Goal: Task Accomplishment & Management: Use online tool/utility

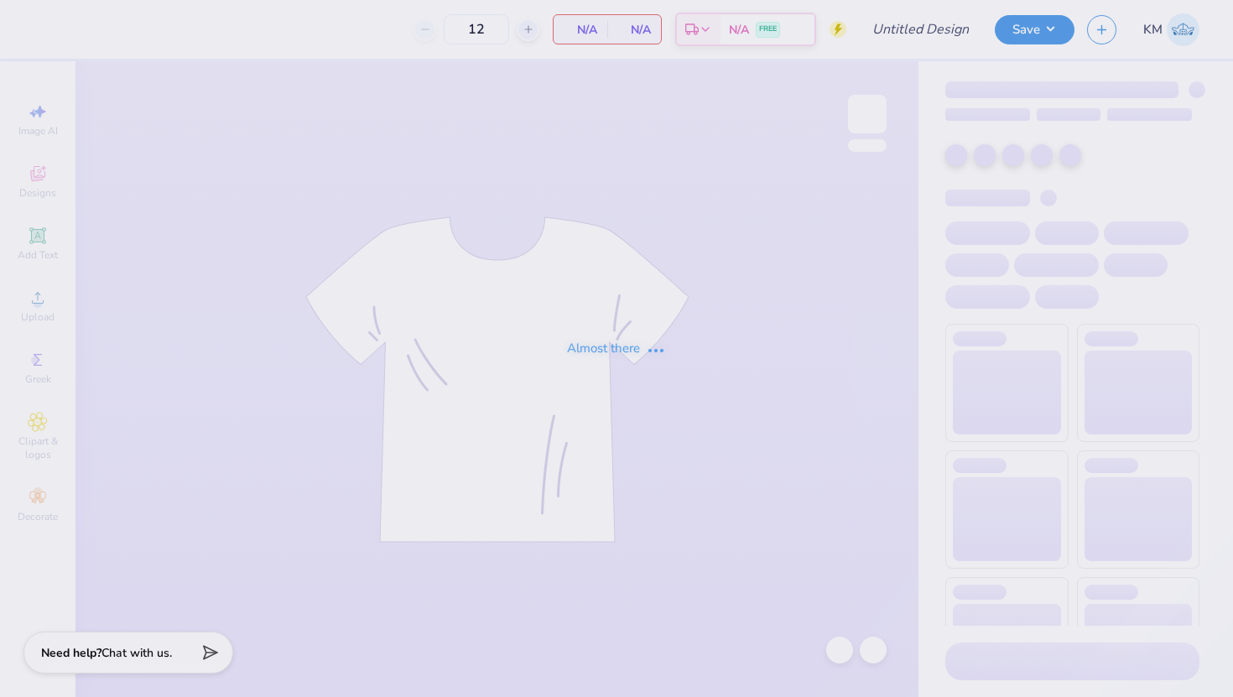
type input "delta zeta philo draft 2025"
type input "250"
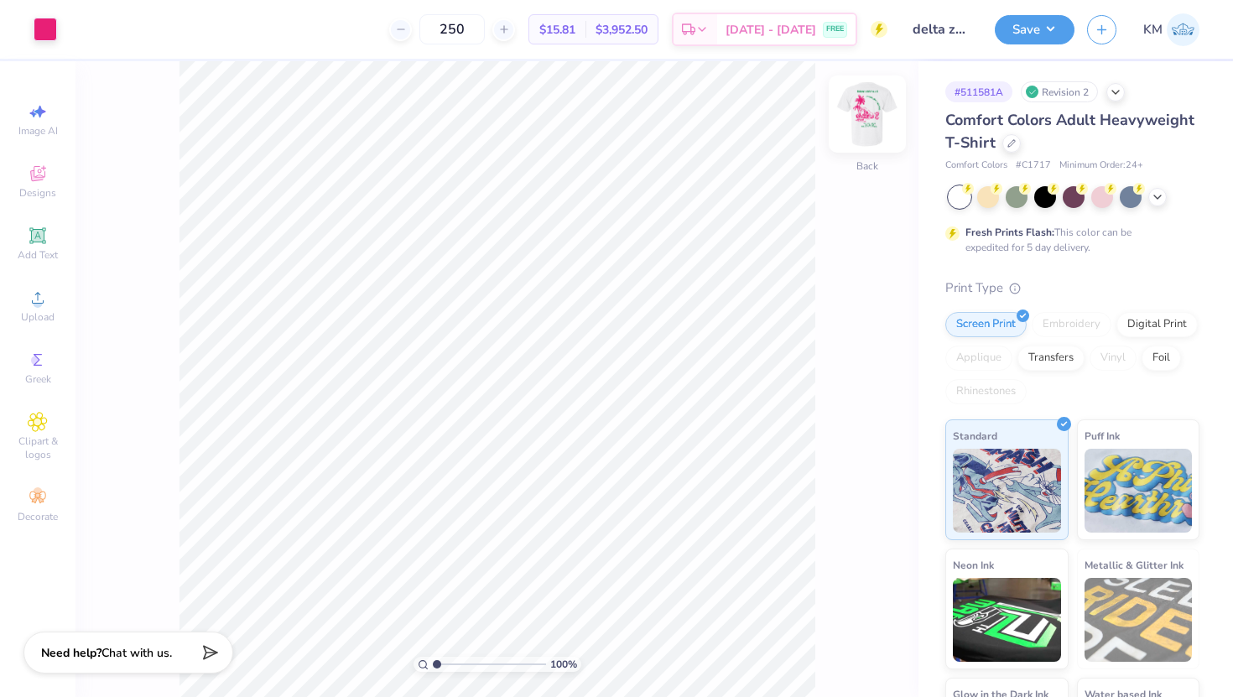
click at [858, 124] on img at bounding box center [867, 114] width 67 height 67
click at [872, 107] on img at bounding box center [867, 114] width 67 height 67
click at [43, 242] on icon at bounding box center [37, 235] width 16 height 16
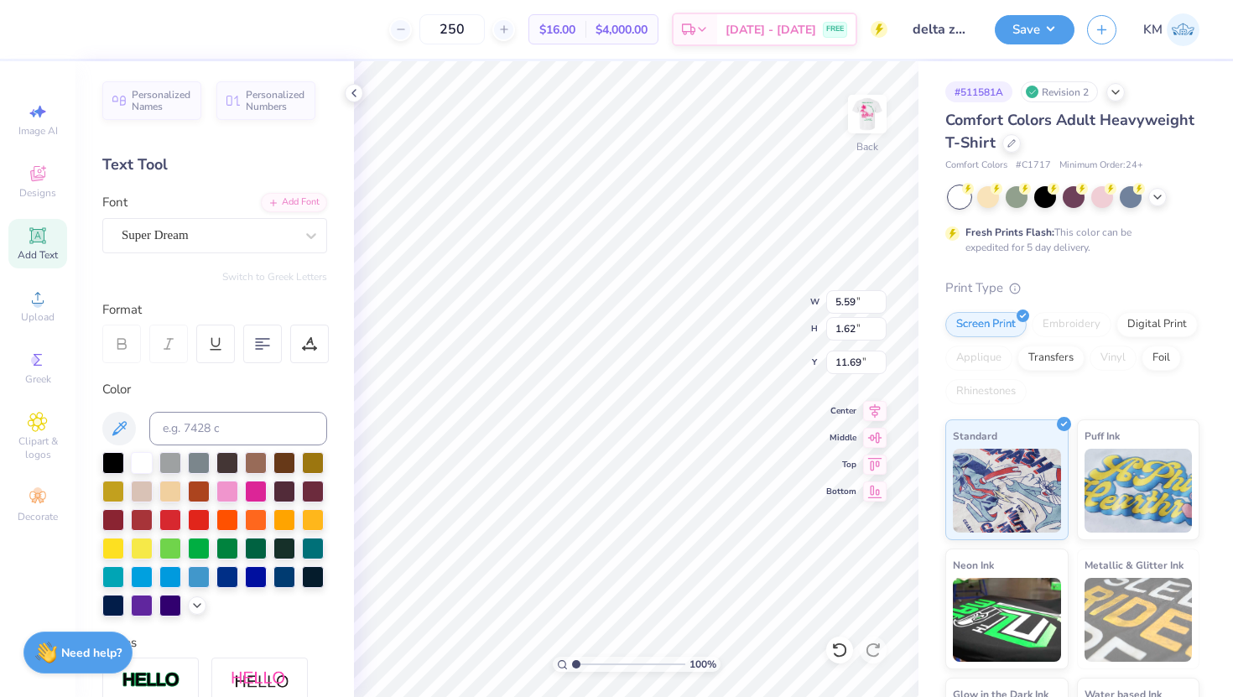
type textarea "T"
type textarea "DZ"
click at [276, 235] on div "Super Dream" at bounding box center [208, 235] width 176 height 26
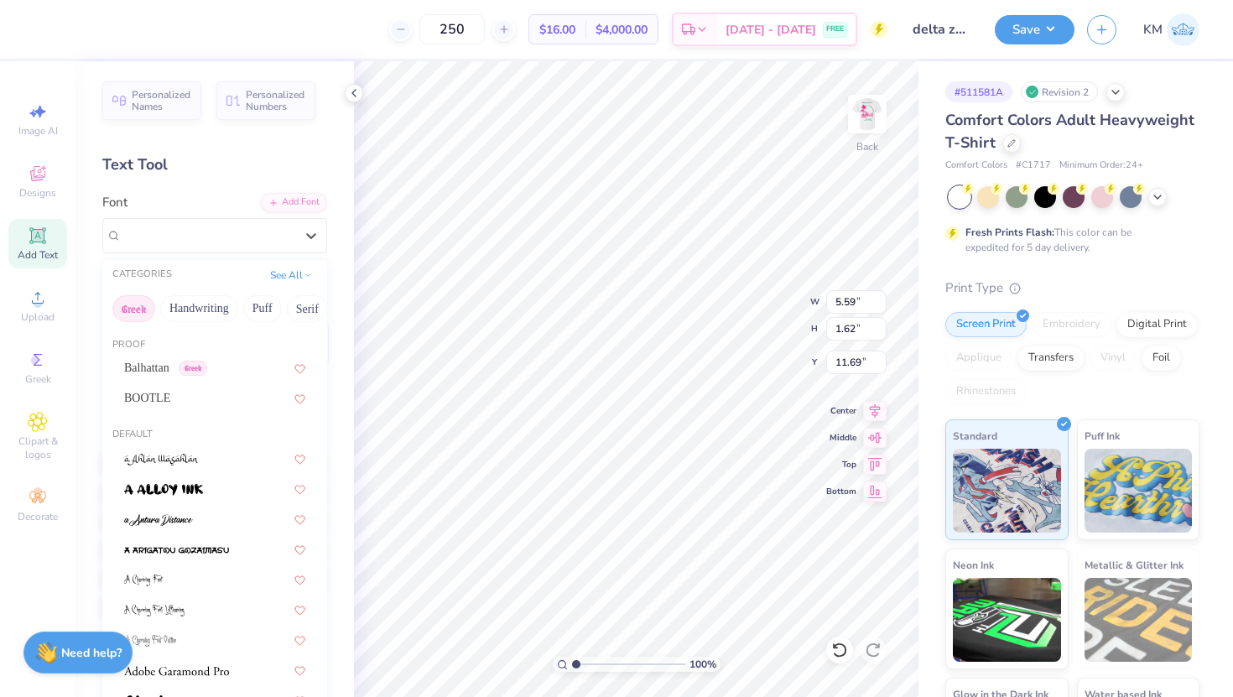
click at [142, 314] on button "Greek" at bounding box center [133, 308] width 43 height 27
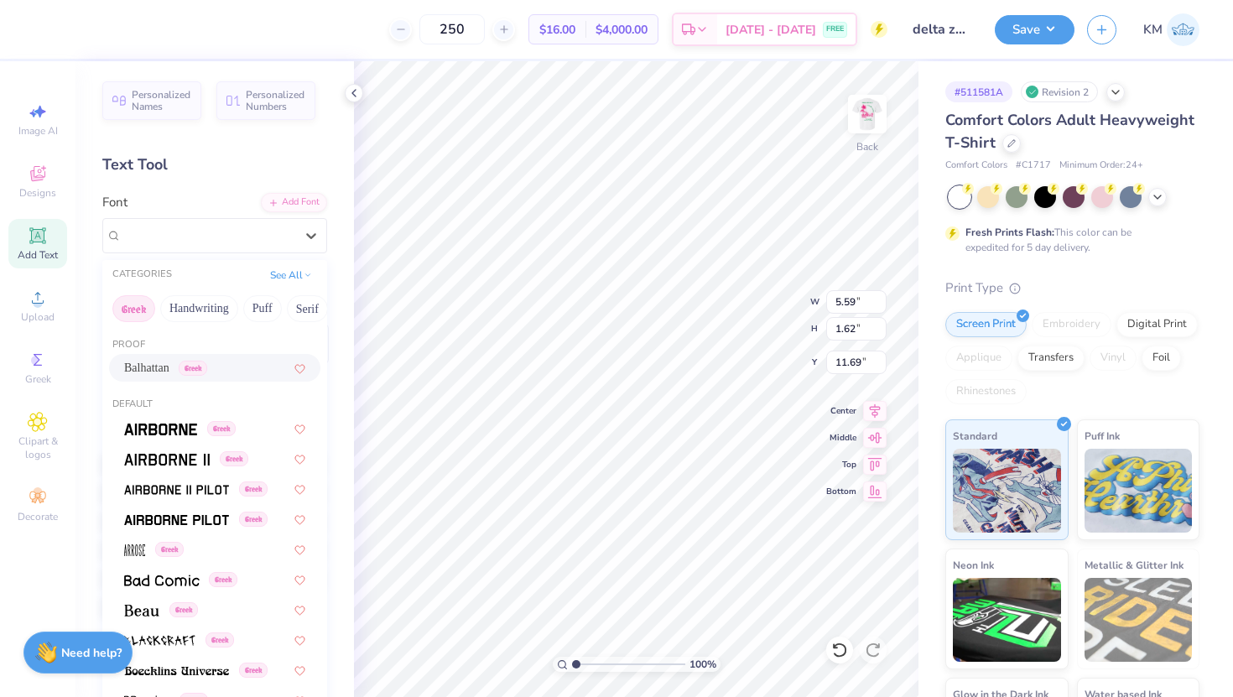
click at [131, 363] on span "Balhattan" at bounding box center [146, 368] width 45 height 18
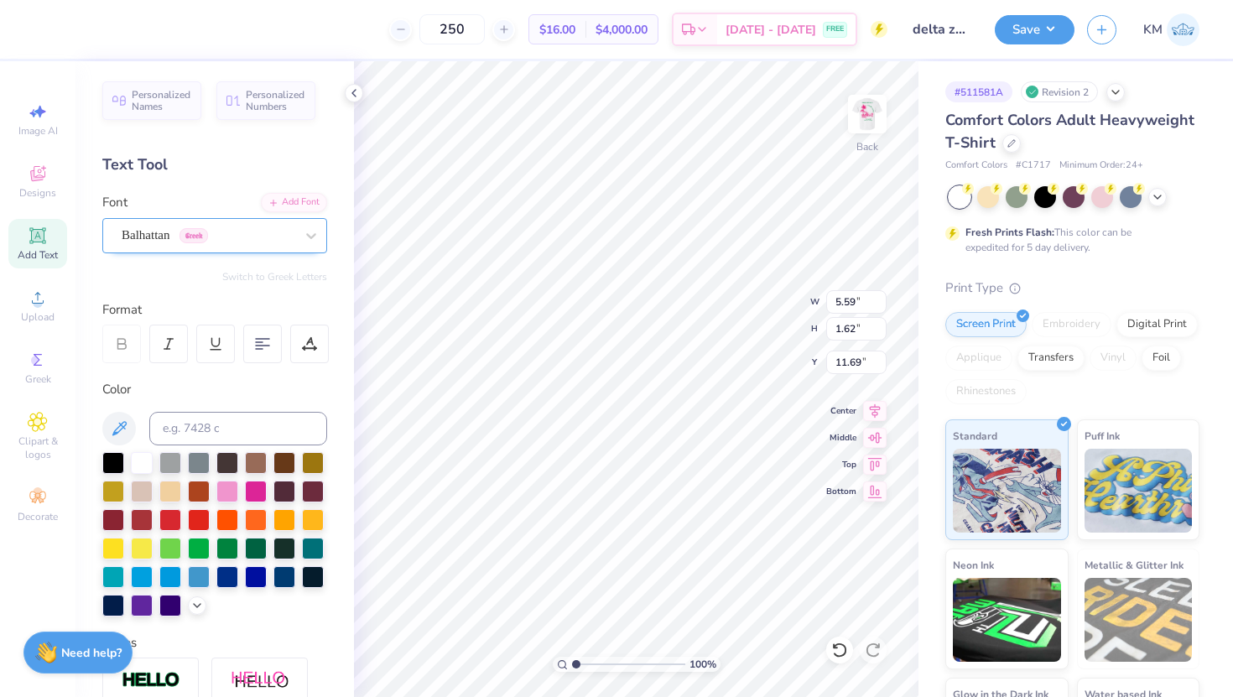
click at [253, 239] on div "Balhattan Greek" at bounding box center [208, 235] width 176 height 26
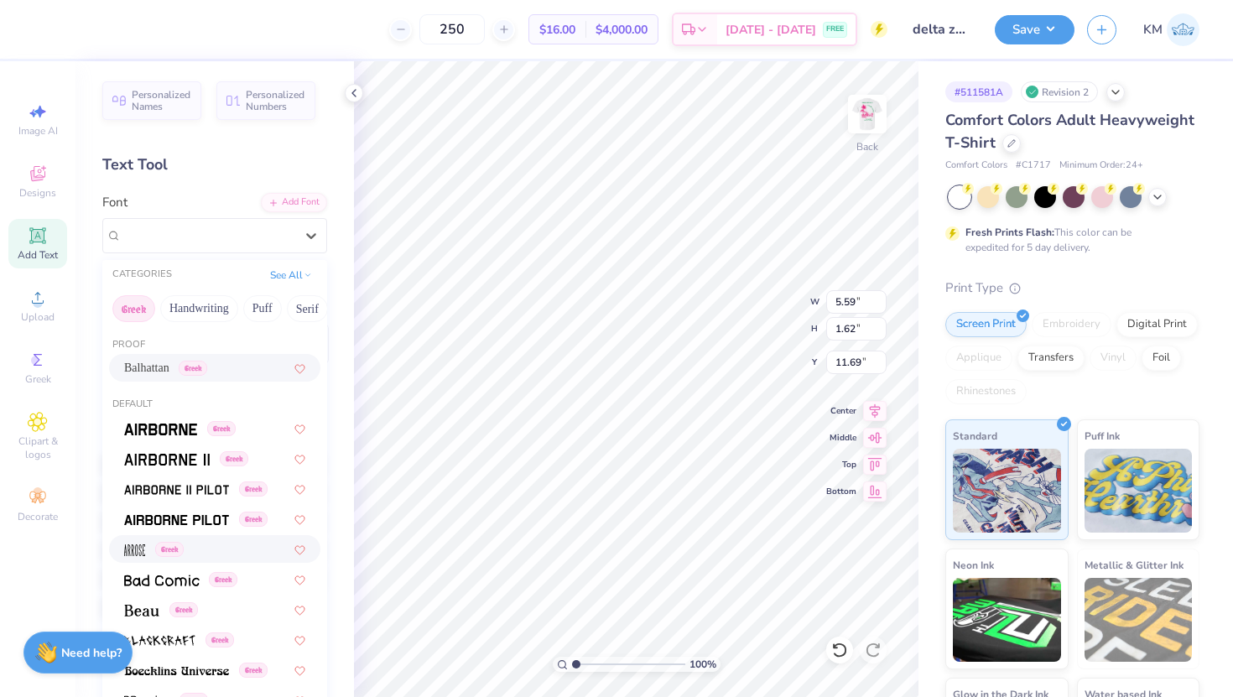
click at [210, 561] on div "Greek" at bounding box center [214, 549] width 211 height 28
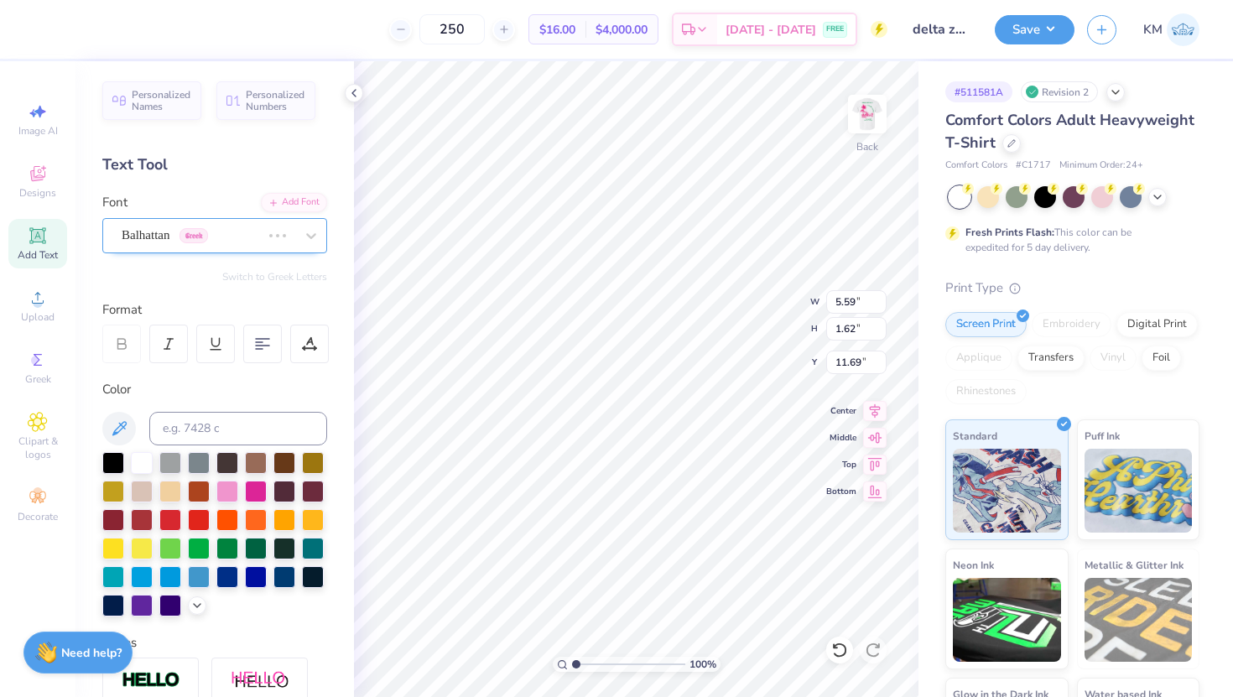
click at [219, 235] on div "Balhattan Greek" at bounding box center [191, 235] width 143 height 26
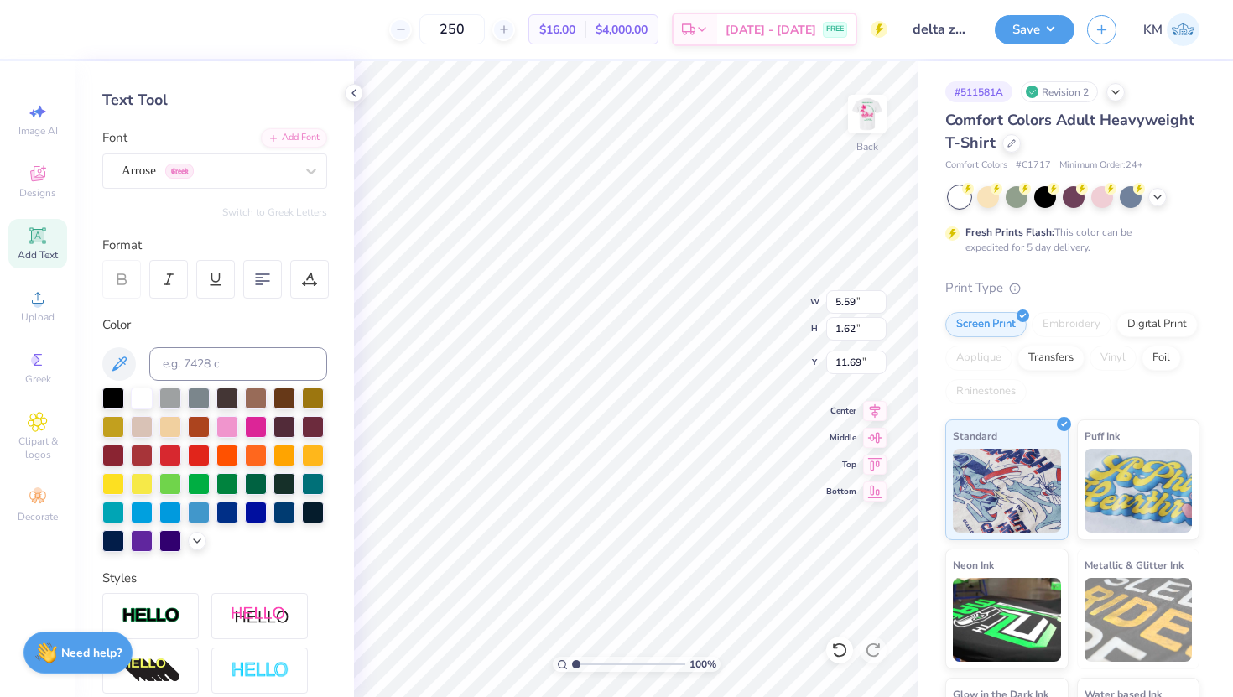
scroll to position [71, 0]
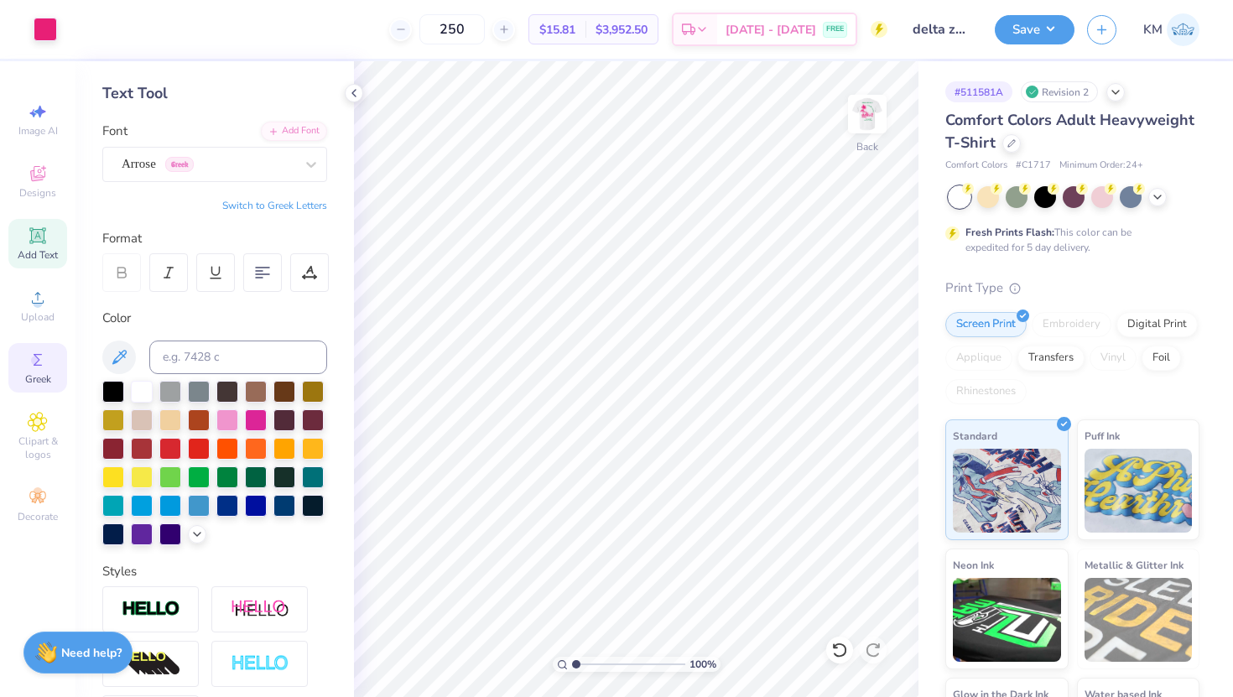
click at [34, 359] on circle at bounding box center [35, 360] width 9 height 9
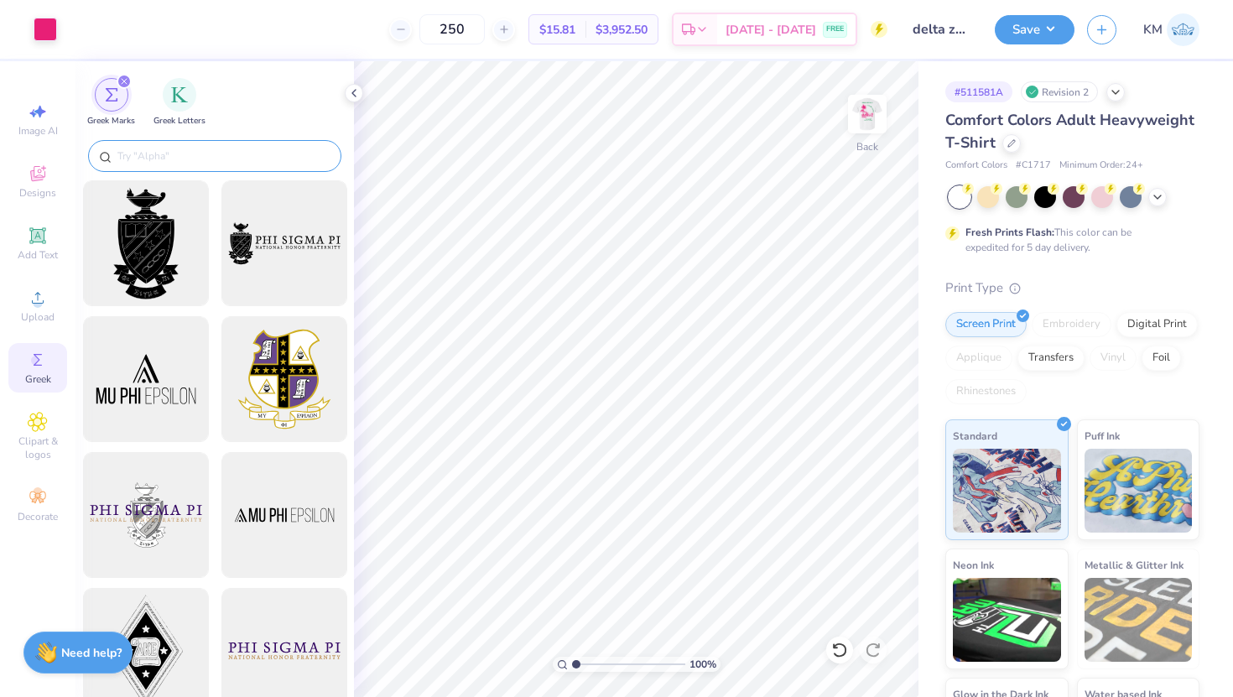
click at [167, 150] on input "text" at bounding box center [223, 156] width 215 height 17
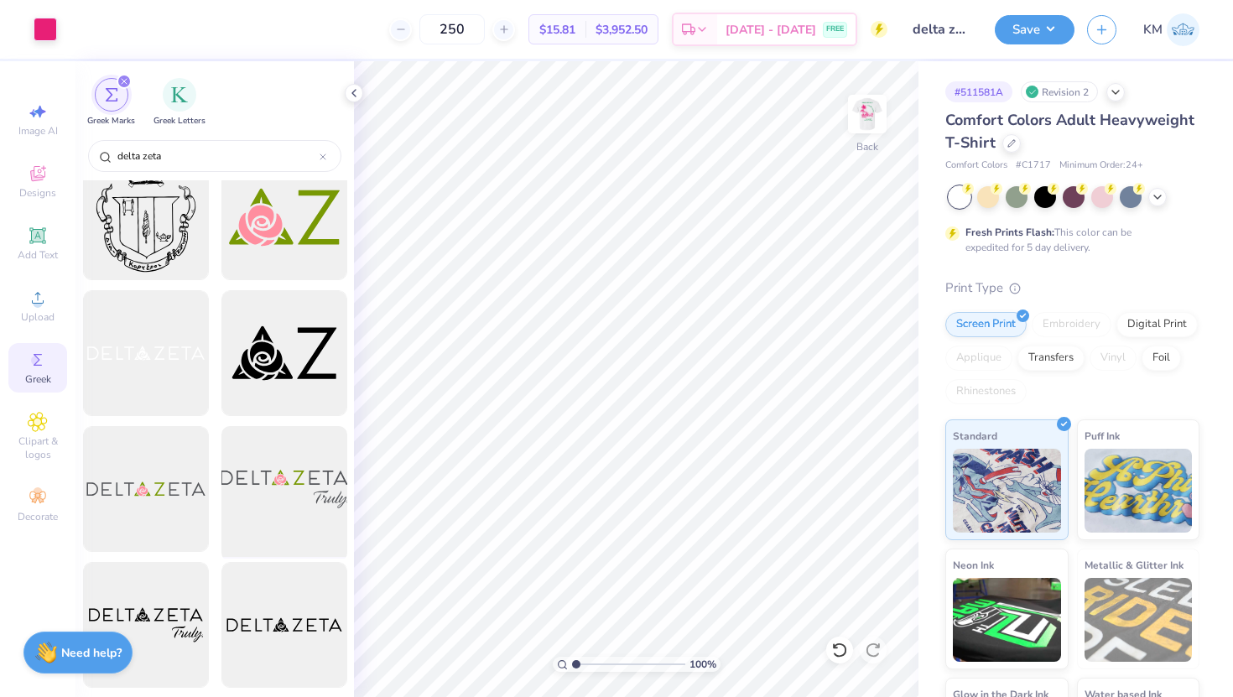
scroll to position [0, 0]
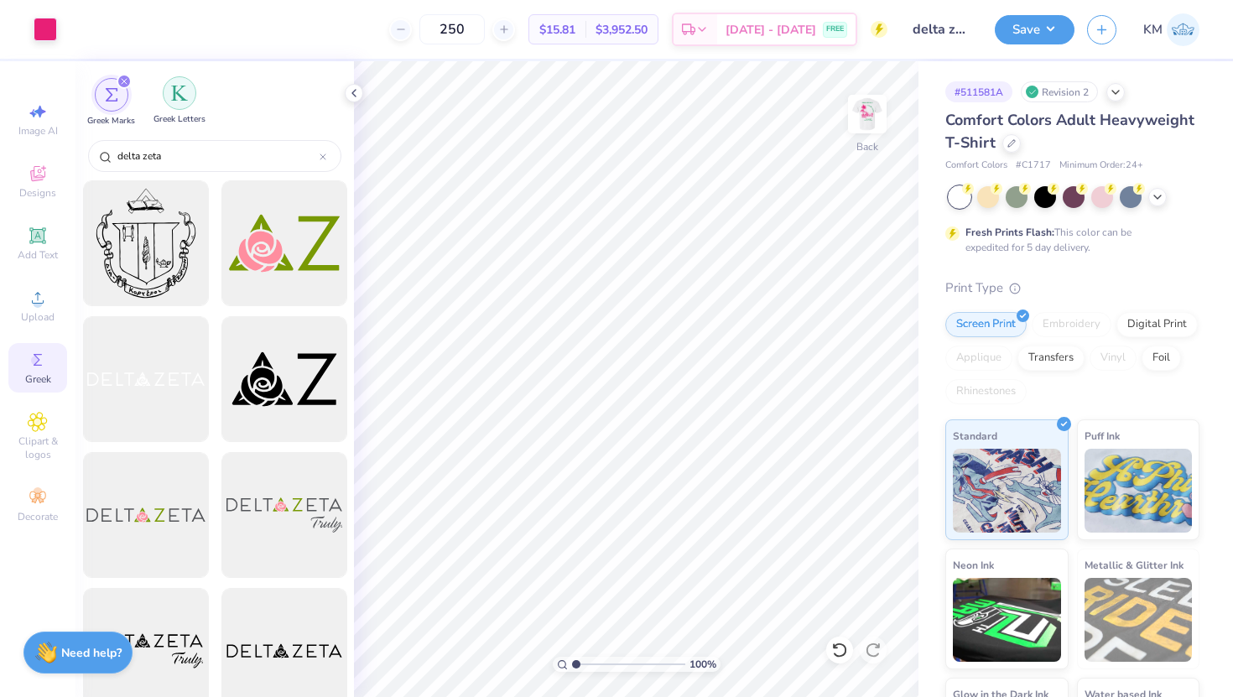
type input "delta zeta"
click at [179, 104] on div "filter for Greek Letters" at bounding box center [180, 93] width 34 height 34
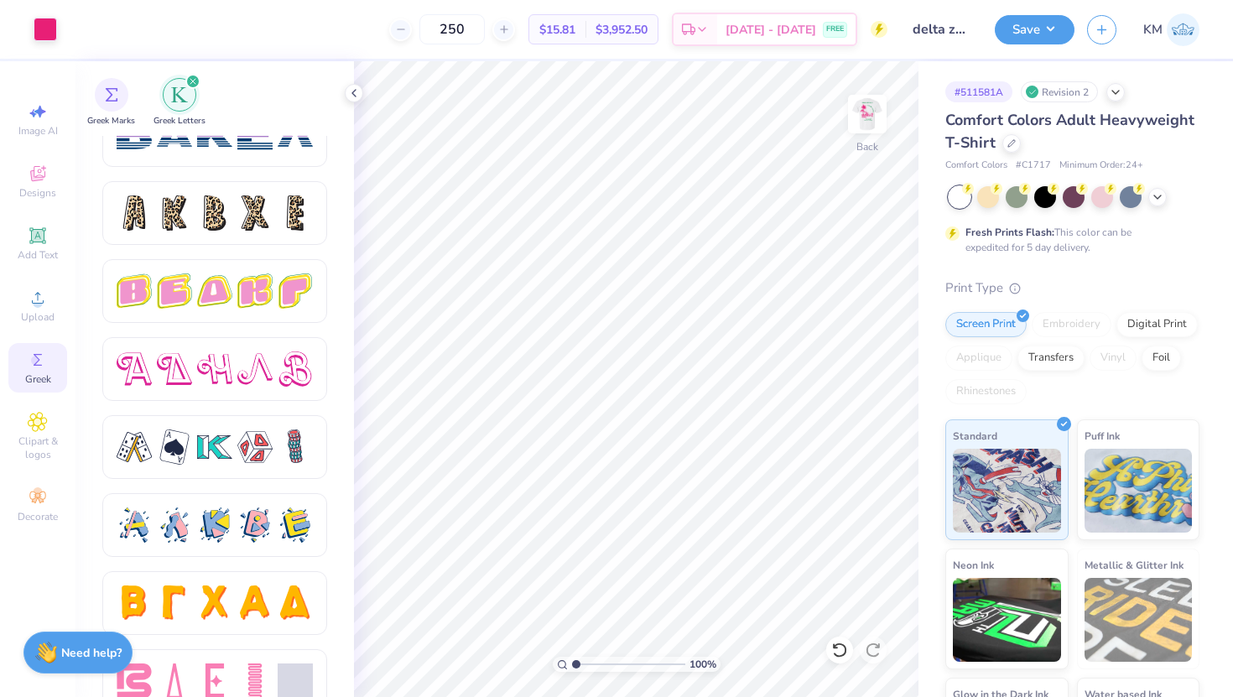
scroll to position [2792, 0]
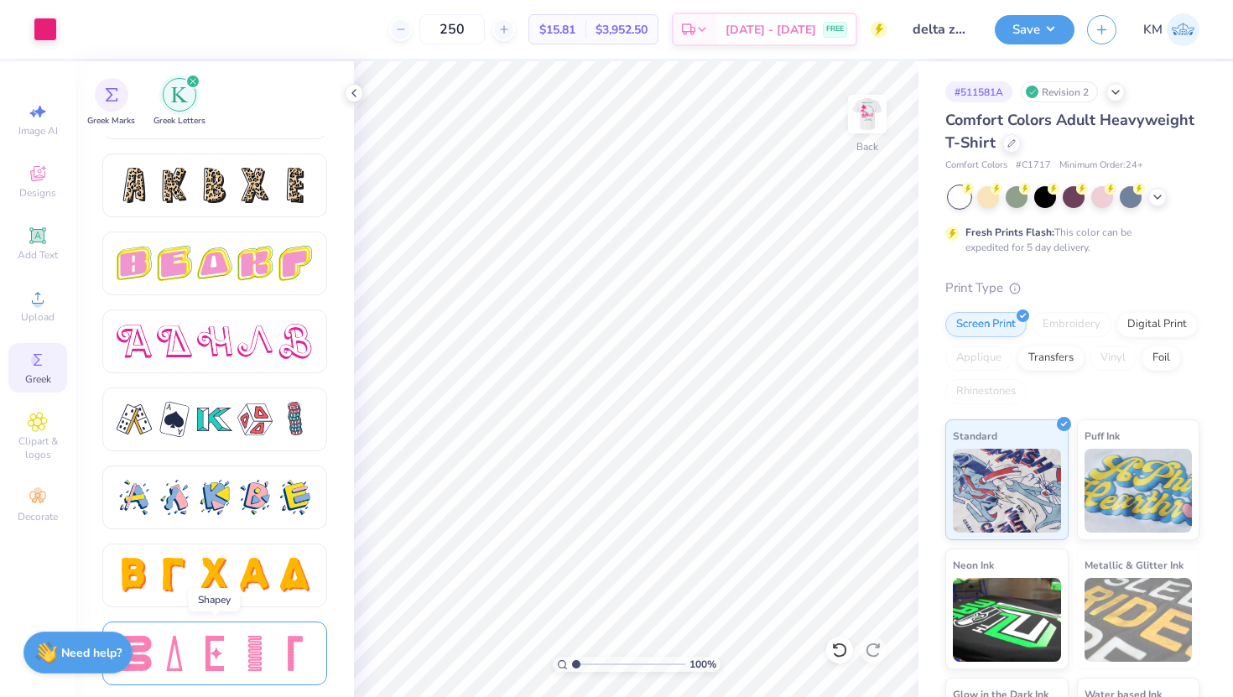
click at [251, 654] on div at bounding box center [254, 653] width 35 height 35
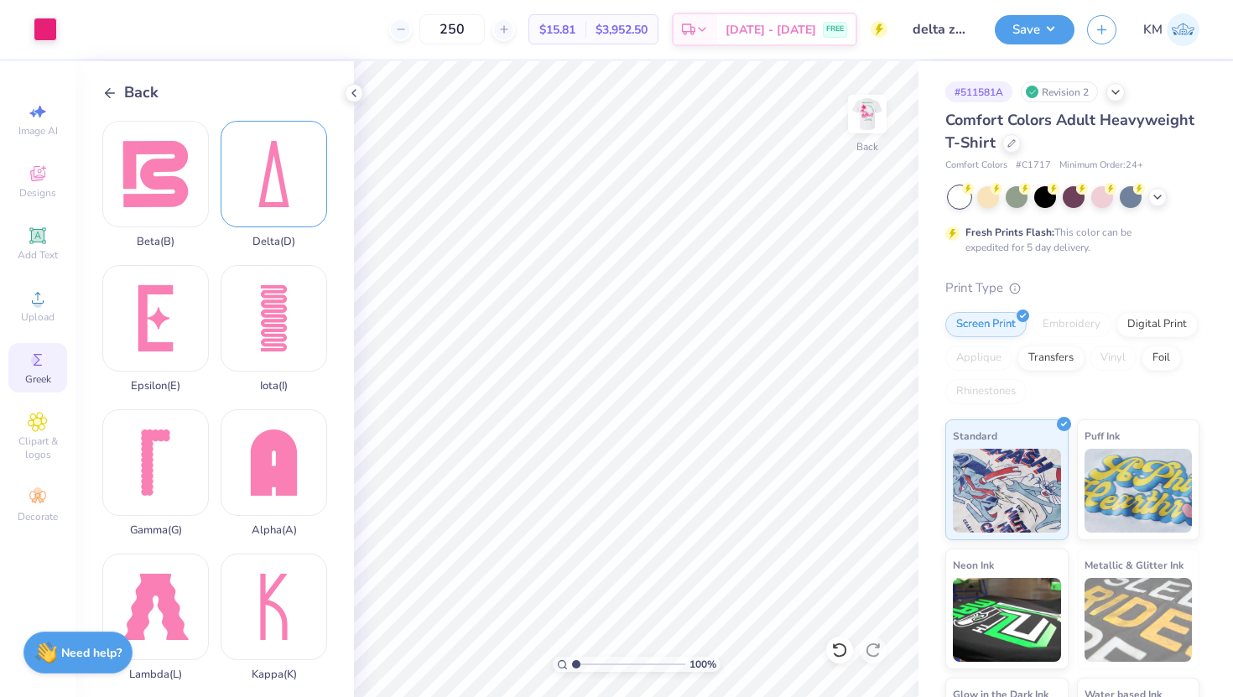
click at [297, 178] on div "Delta ( D )" at bounding box center [274, 185] width 107 height 128
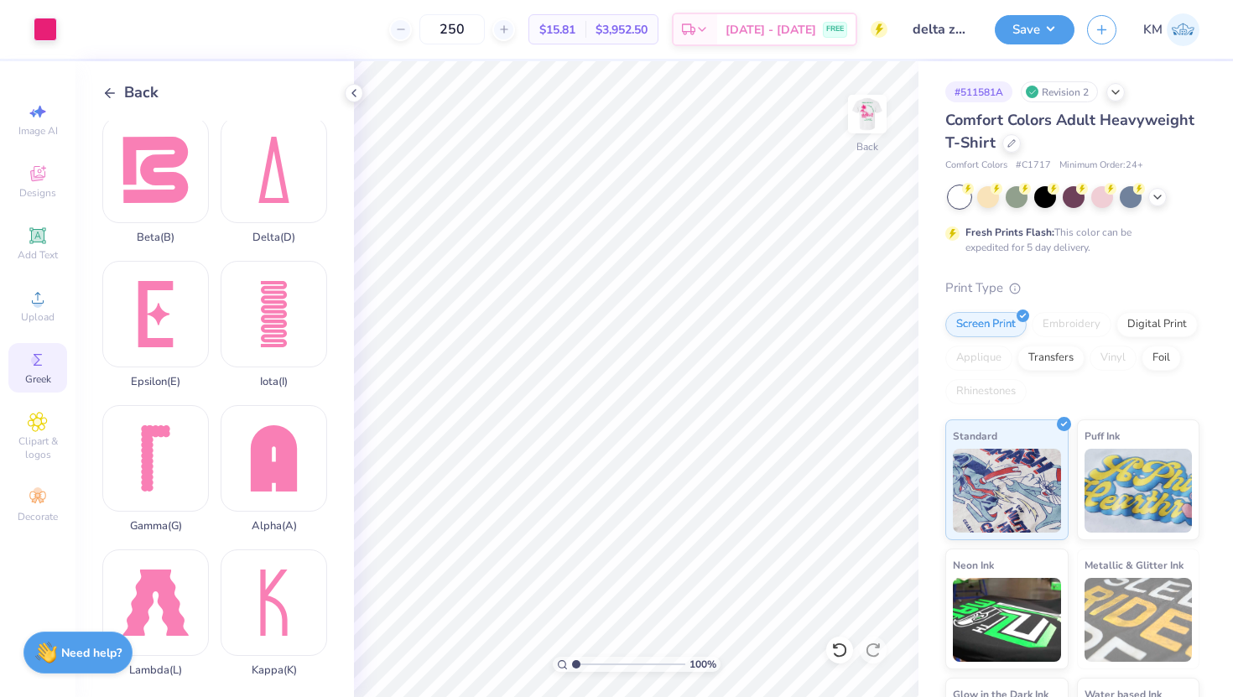
scroll to position [0, 0]
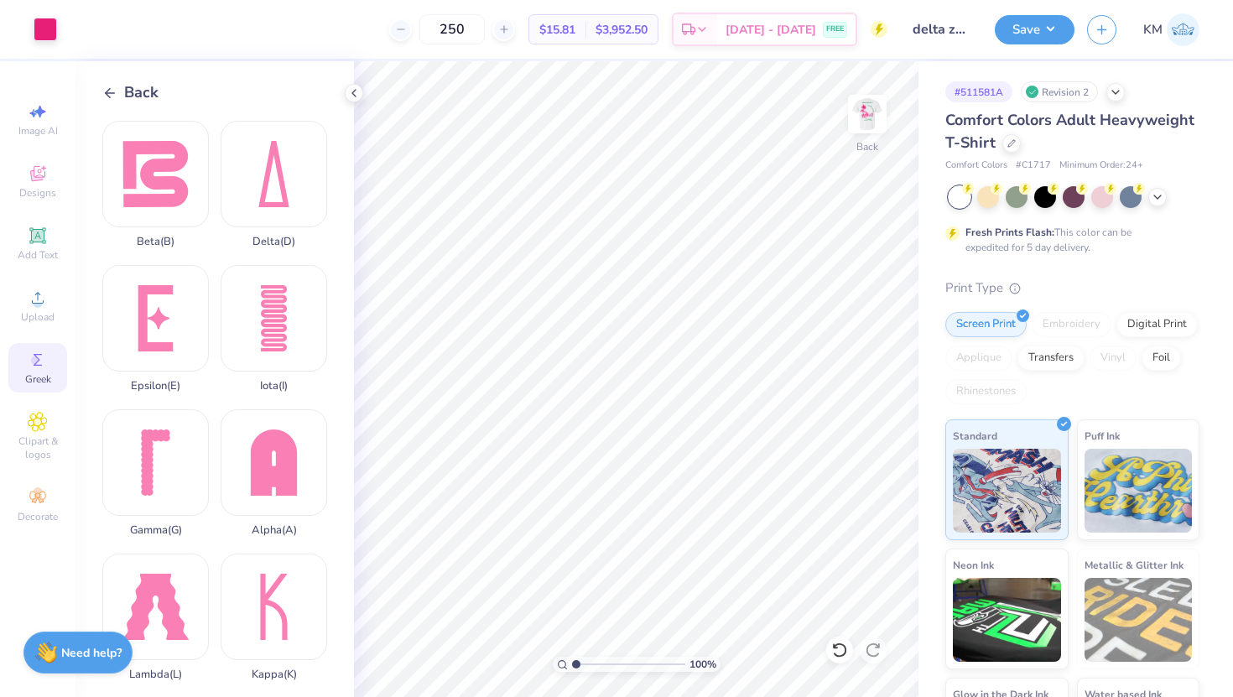
click at [117, 93] on icon at bounding box center [109, 93] width 15 height 15
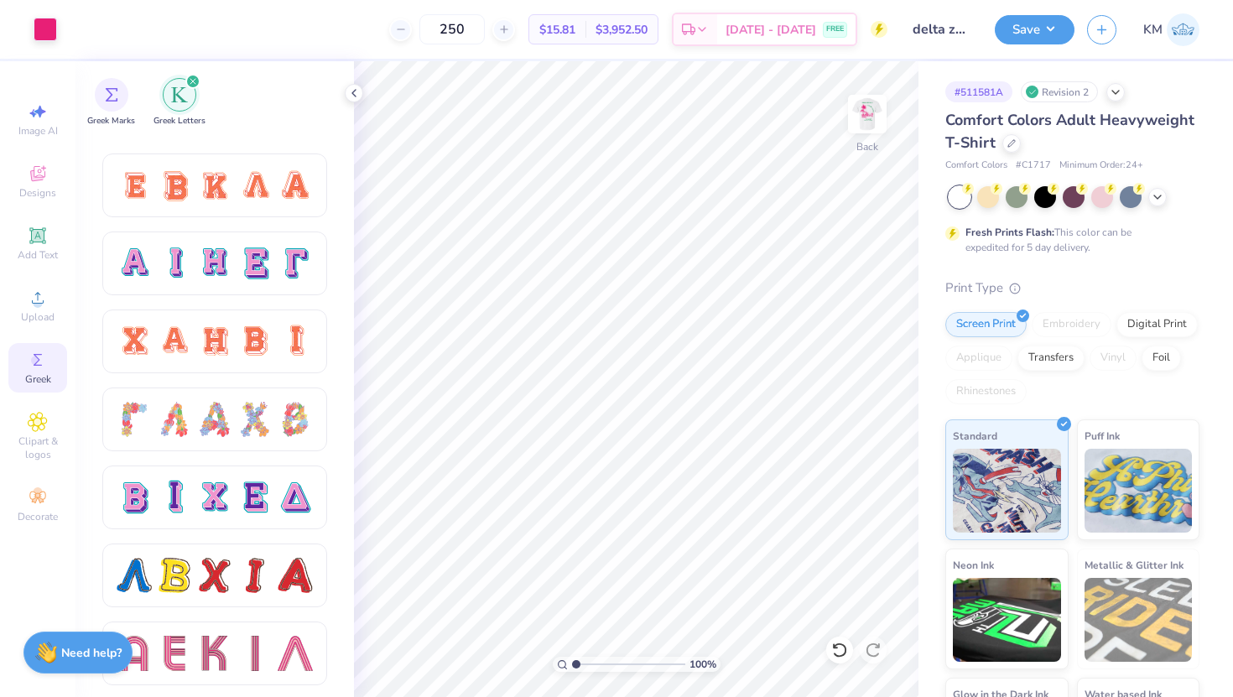
scroll to position [1246, 0]
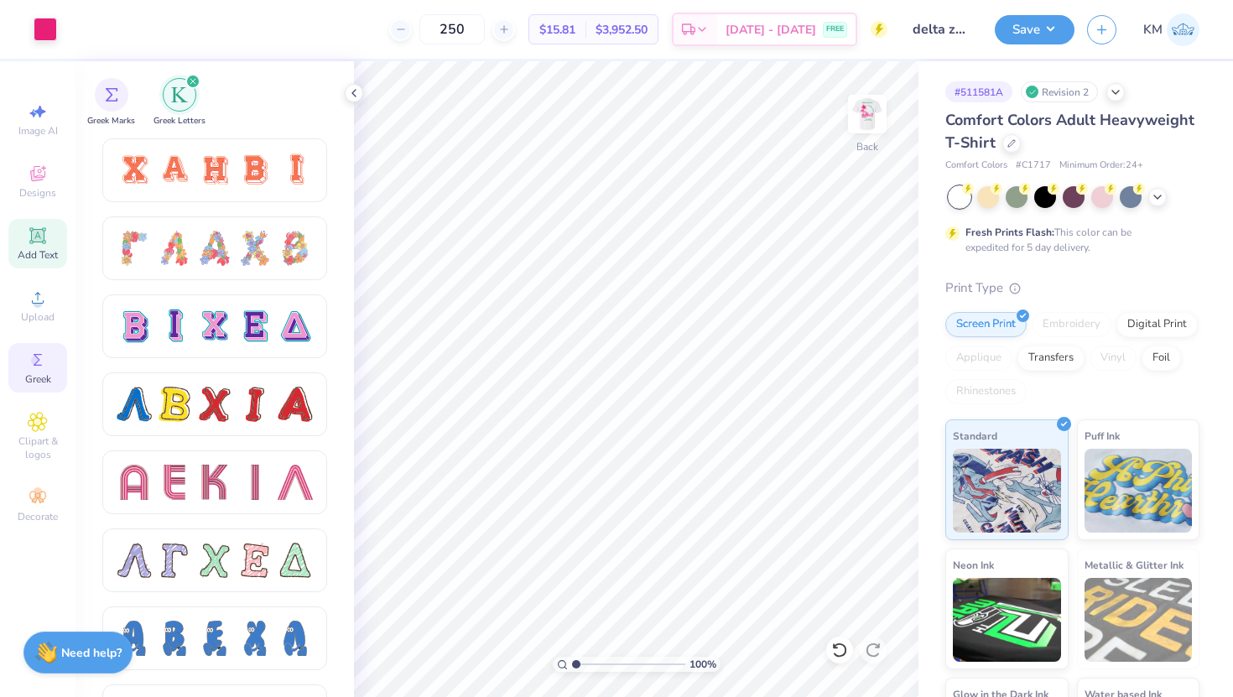
click at [35, 246] on div "Add Text" at bounding box center [37, 244] width 59 height 50
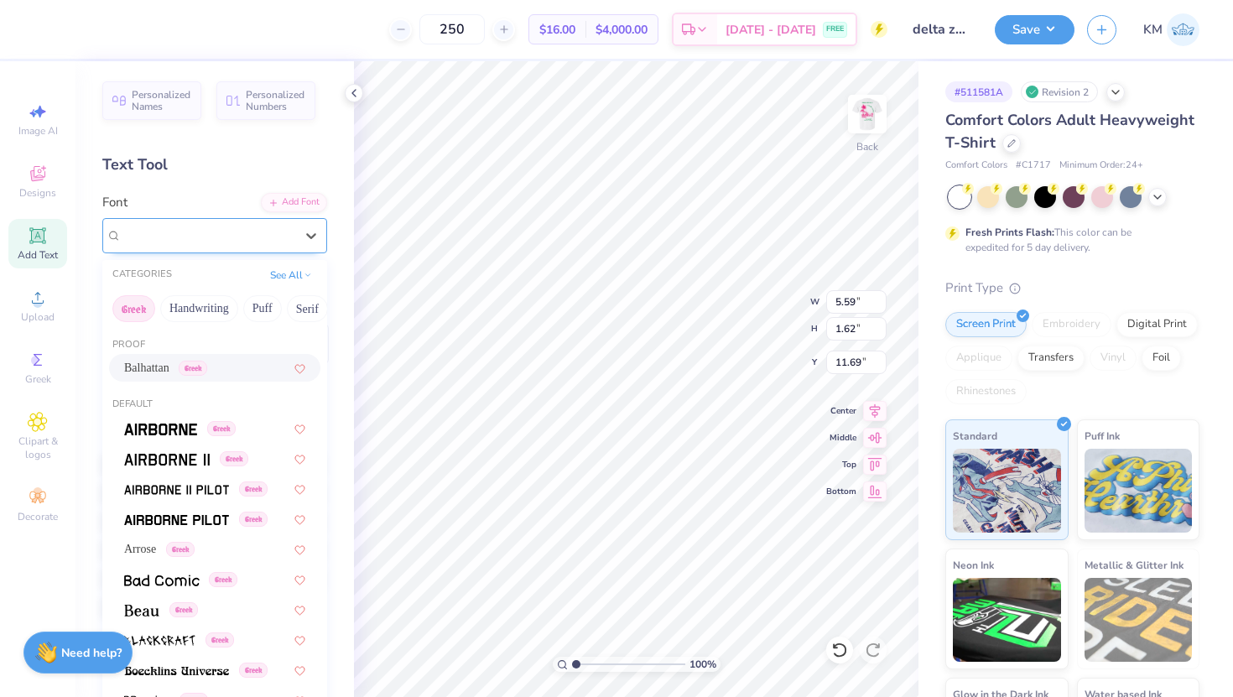
click at [171, 235] on div "Super Dream" at bounding box center [208, 235] width 176 height 26
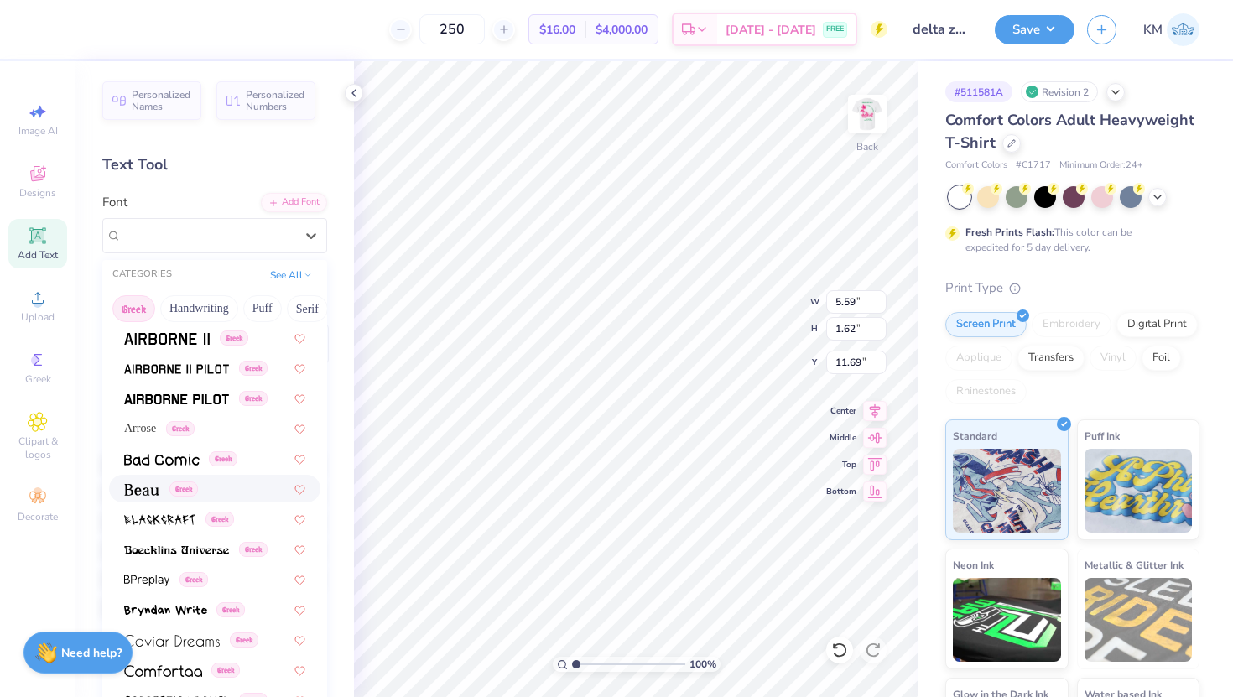
scroll to position [123, 0]
click at [207, 480] on div "Greek" at bounding box center [214, 487] width 181 height 18
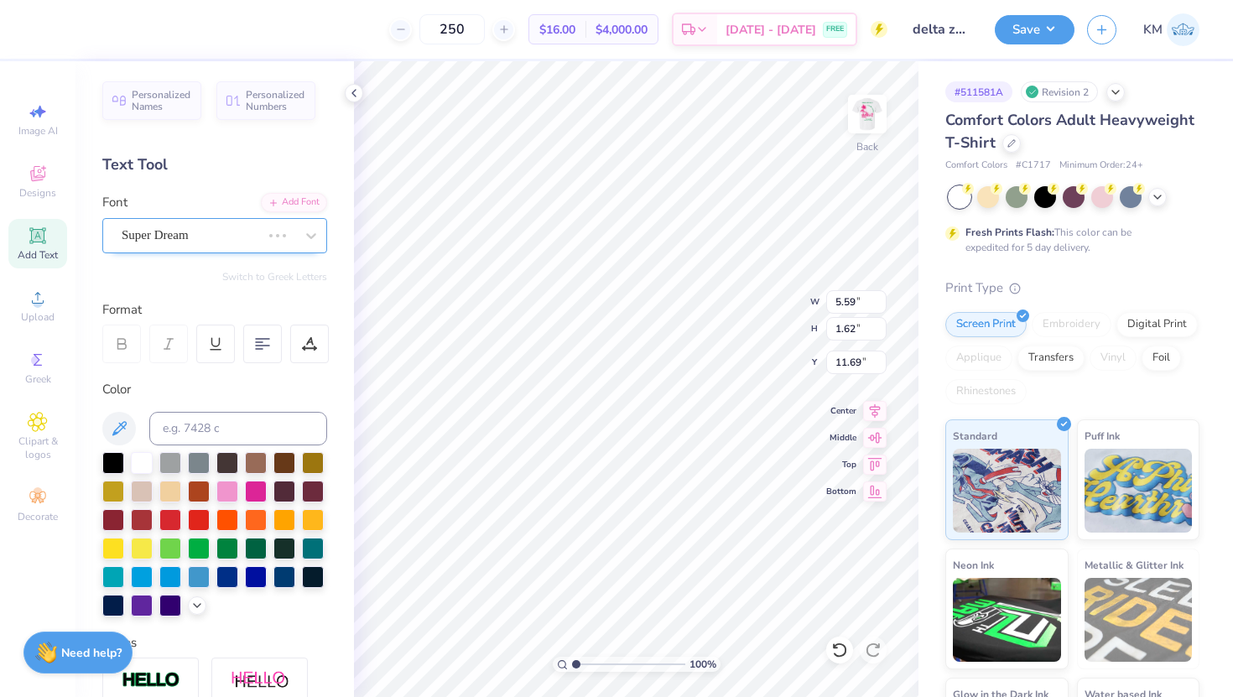
click at [254, 233] on div "Super Dream" at bounding box center [191, 235] width 143 height 26
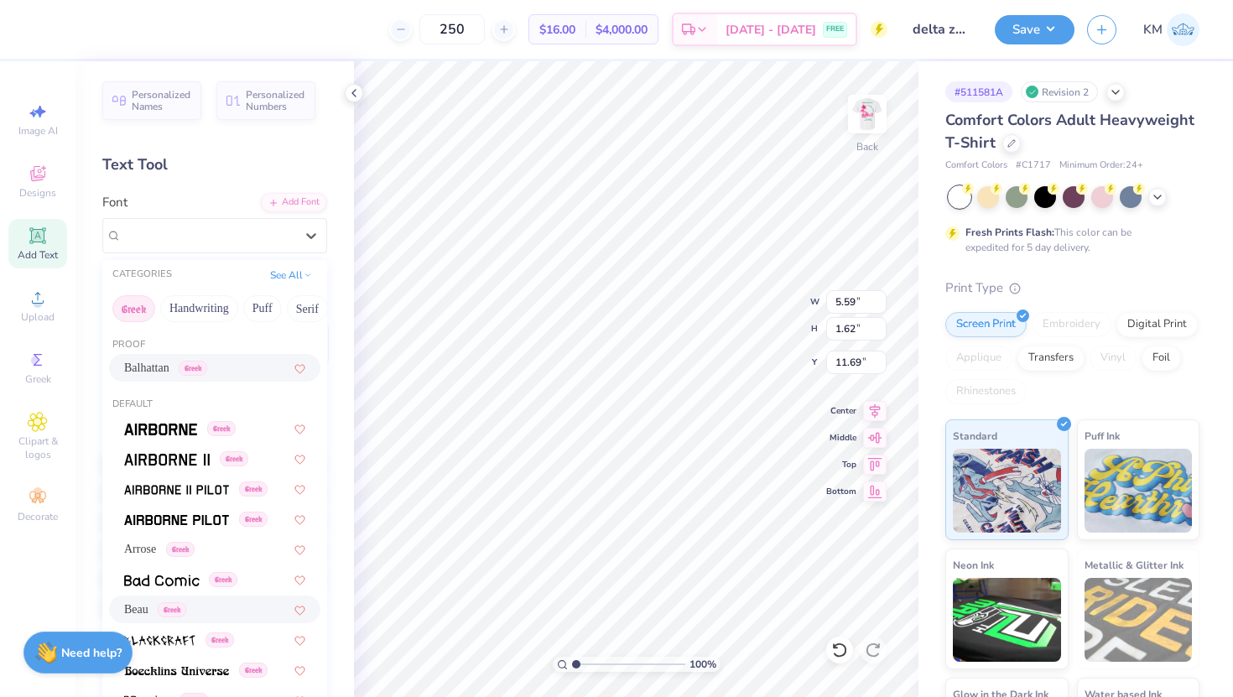
type input "5.19"
type input "1.60"
type input "11.70"
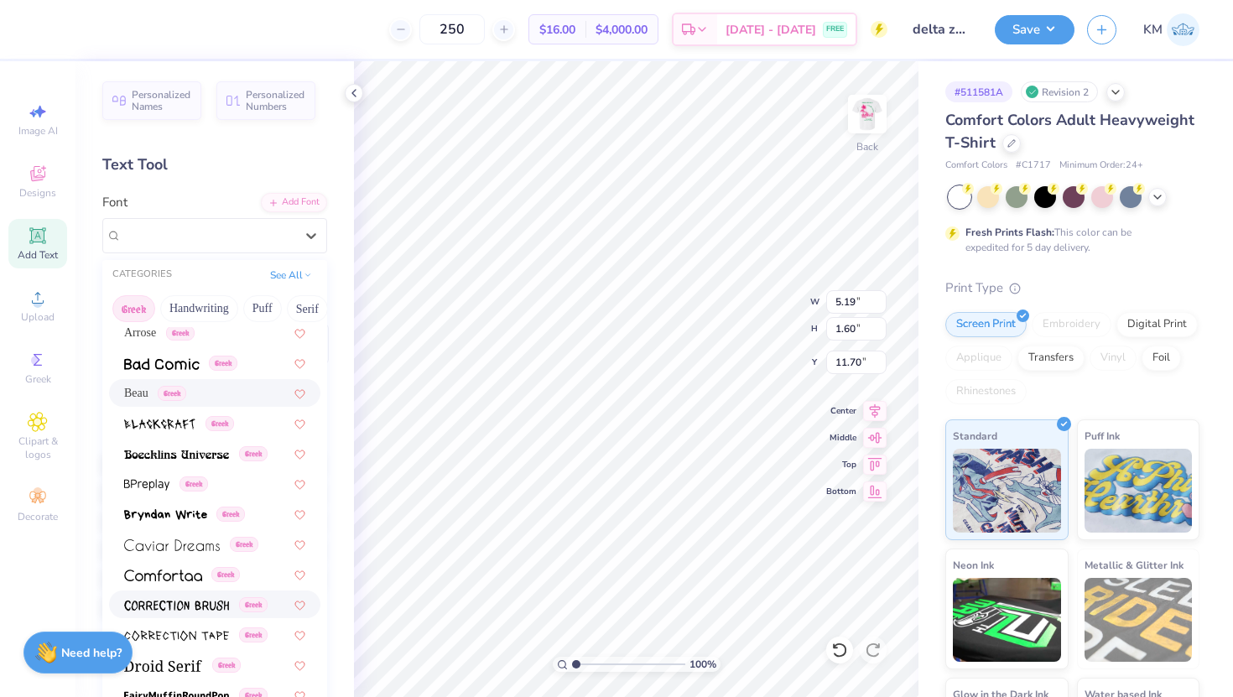
scroll to position [232, 0]
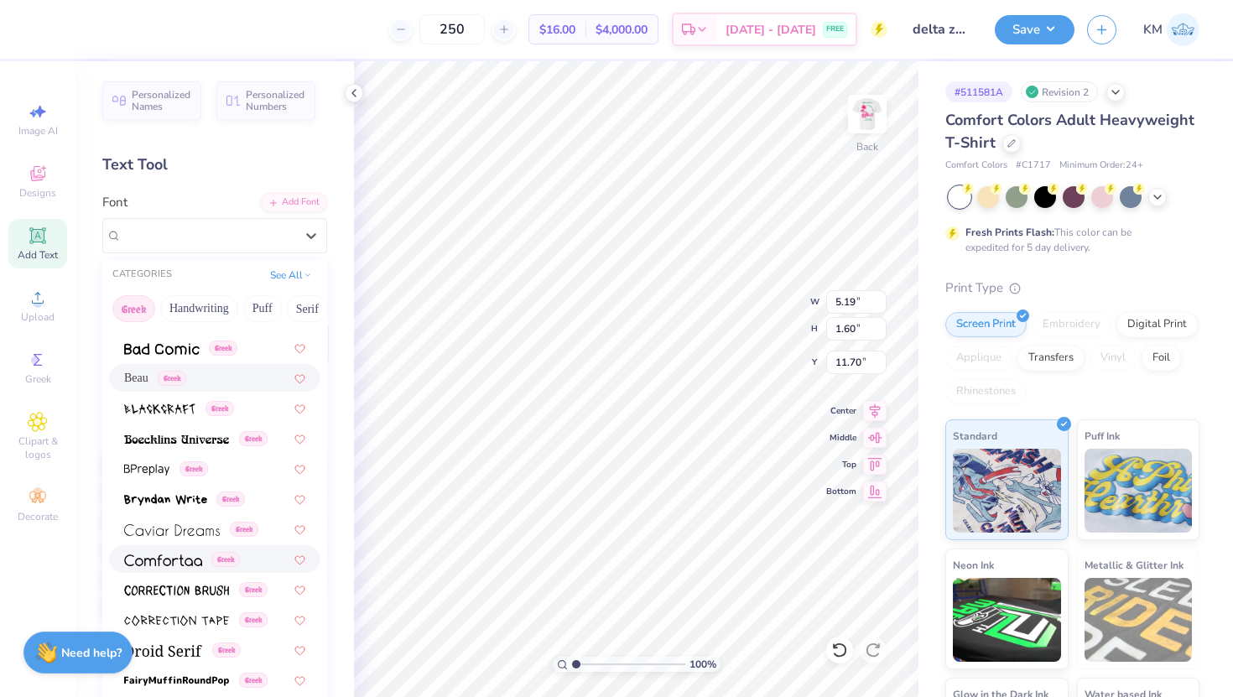
click at [178, 565] on img at bounding box center [163, 561] width 78 height 12
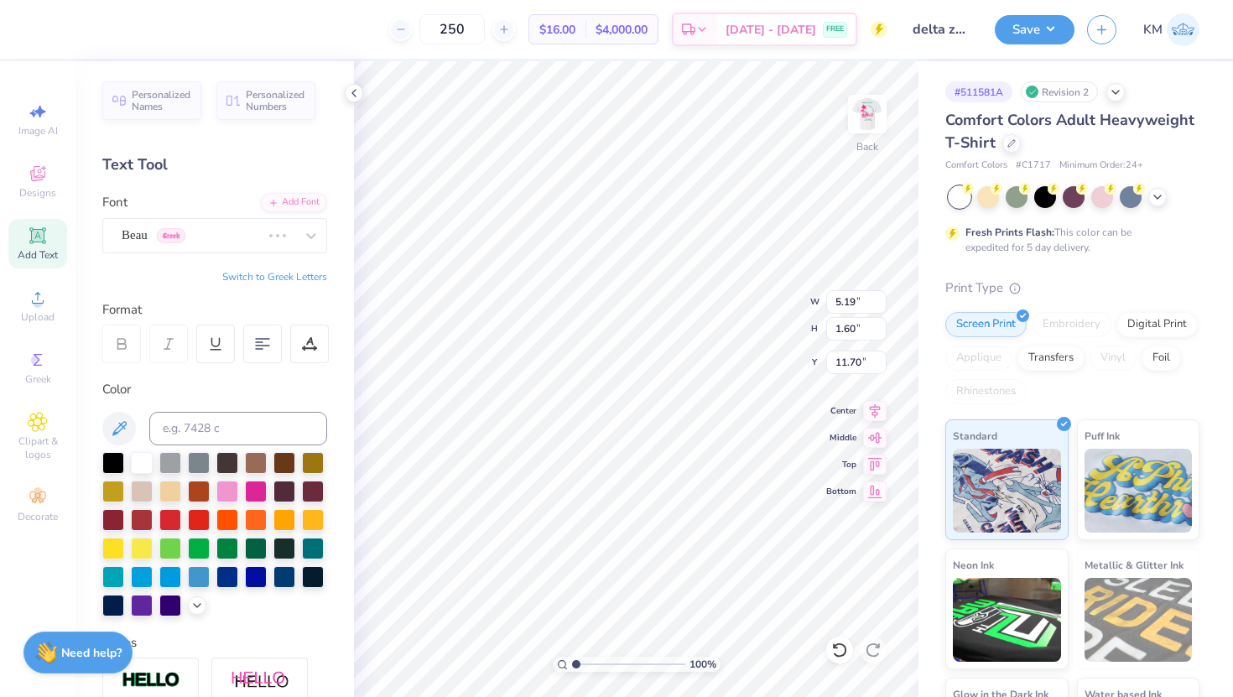
click at [299, 274] on button "Switch to Greek Letters" at bounding box center [274, 276] width 105 height 13
type input "5.78"
type input "1.81"
type input "11.60"
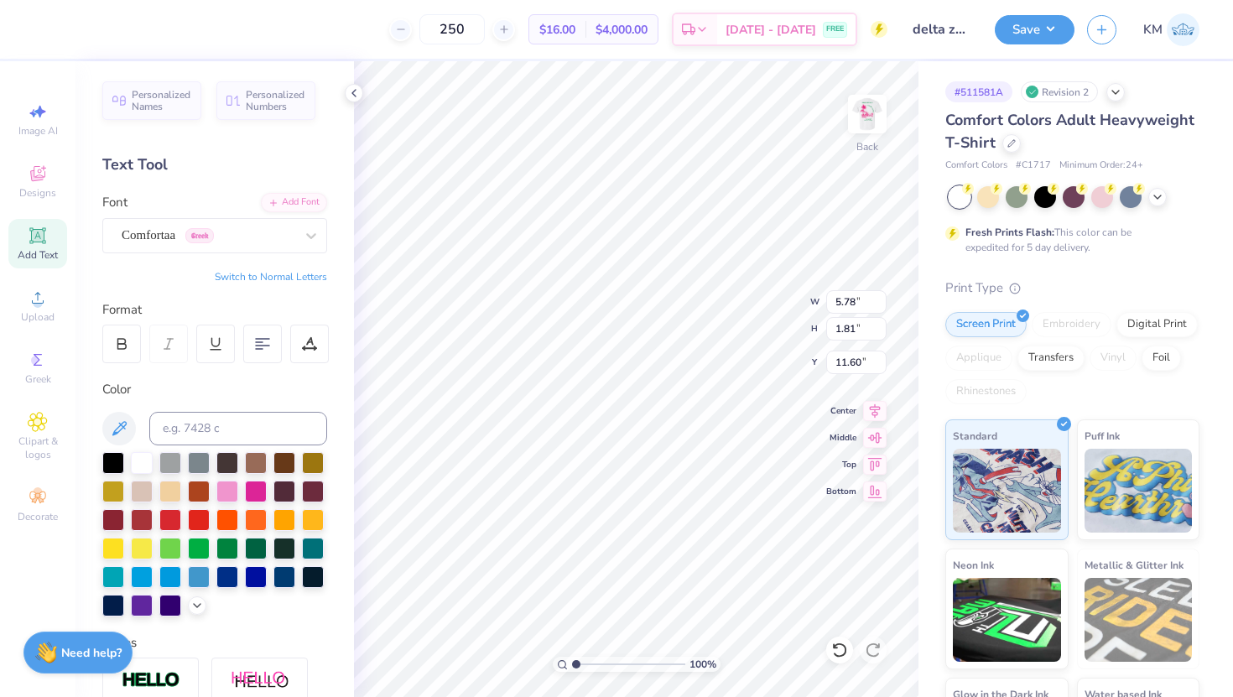
type textarea "Τ"
type textarea "ΔΖ"
click at [205, 241] on div "Comfortaa Greek" at bounding box center [208, 235] width 176 height 26
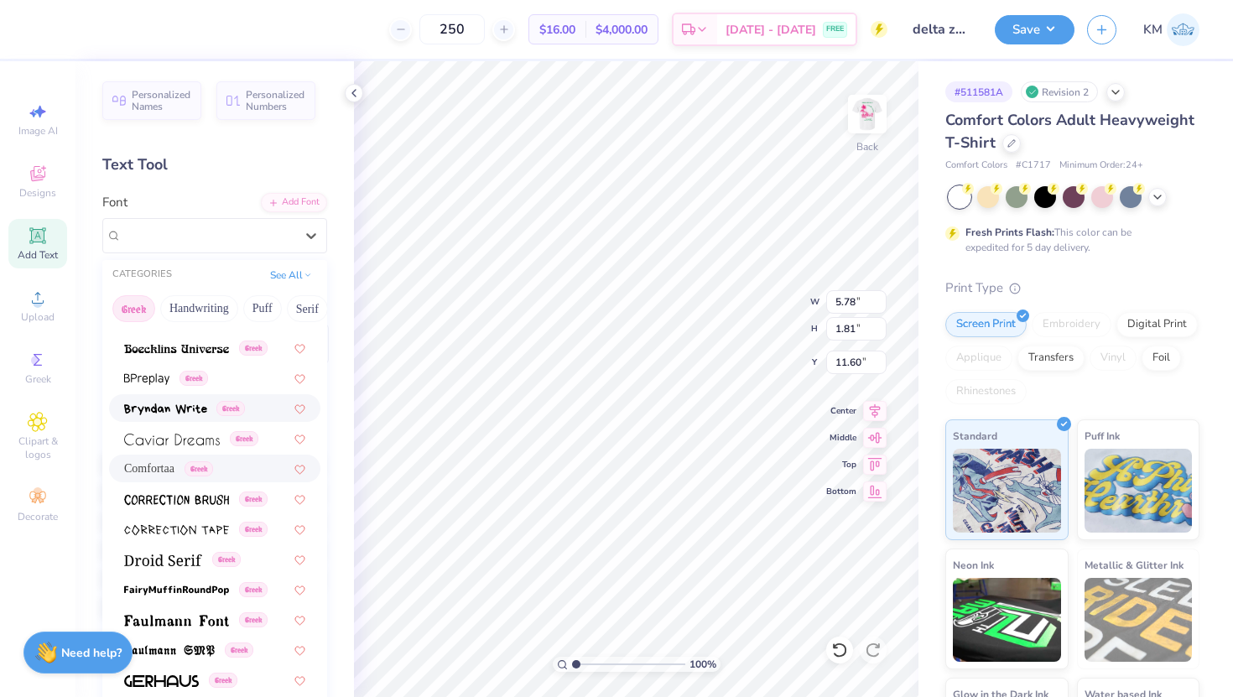
scroll to position [326, 0]
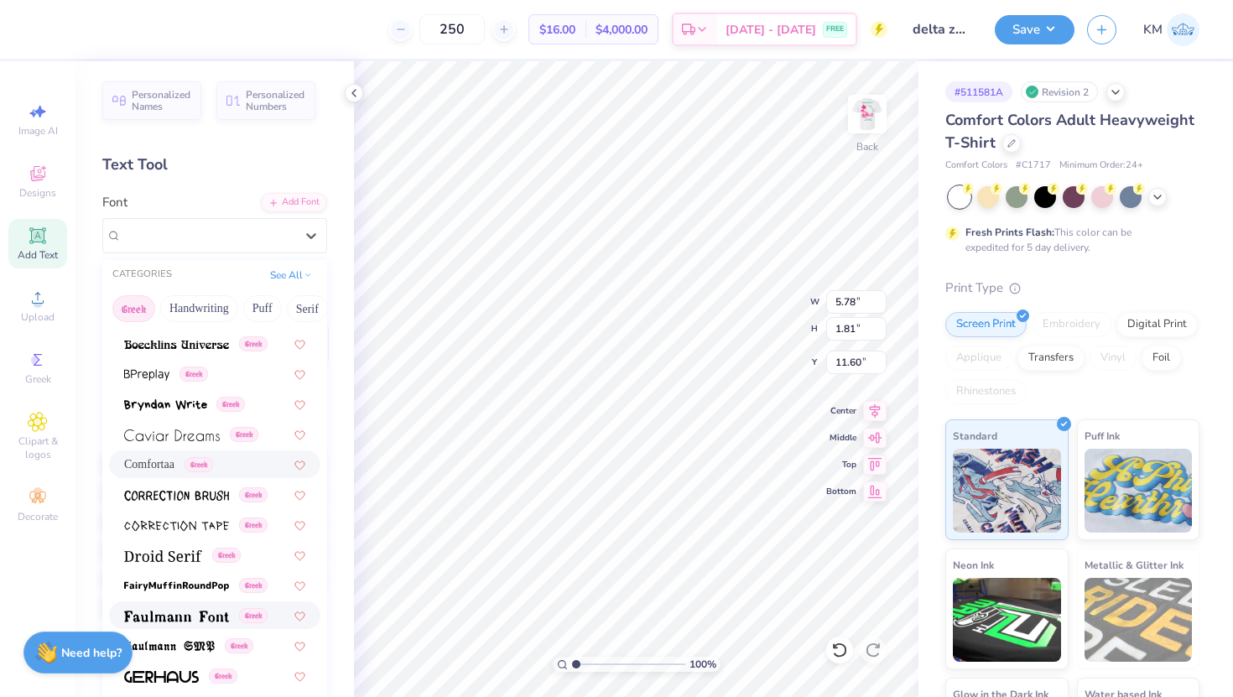
click at [245, 608] on div "Greek" at bounding box center [195, 616] width 143 height 18
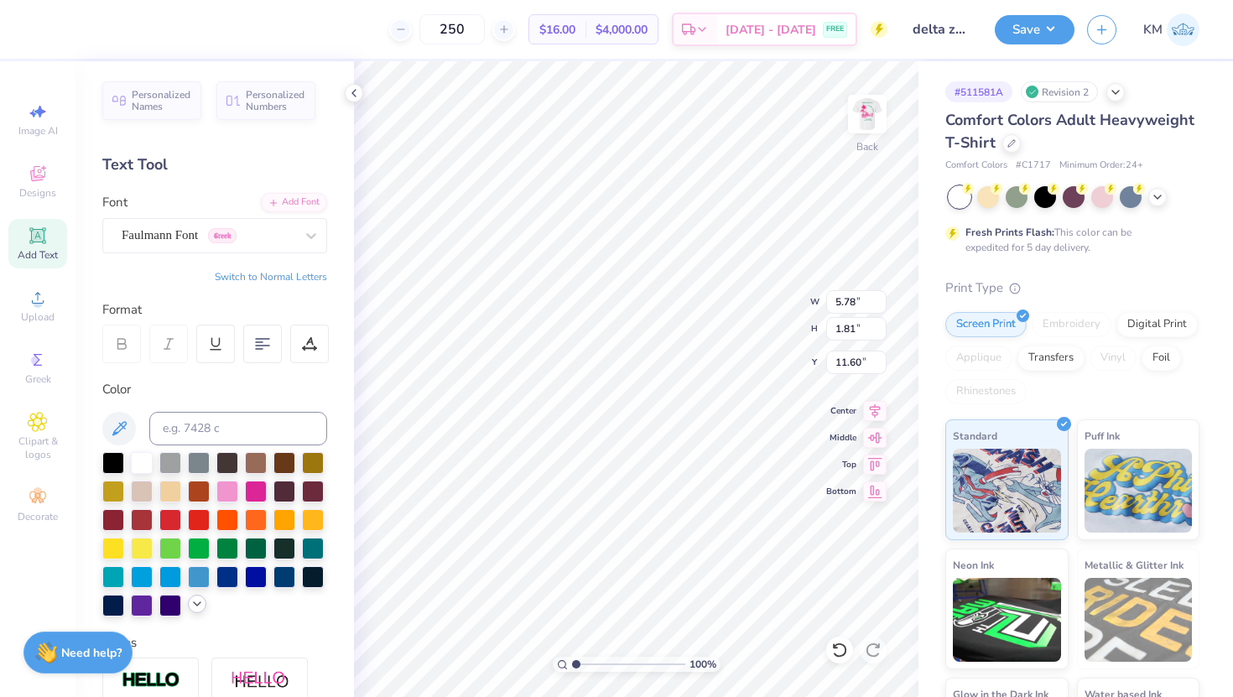
click at [197, 603] on icon at bounding box center [196, 603] width 13 height 13
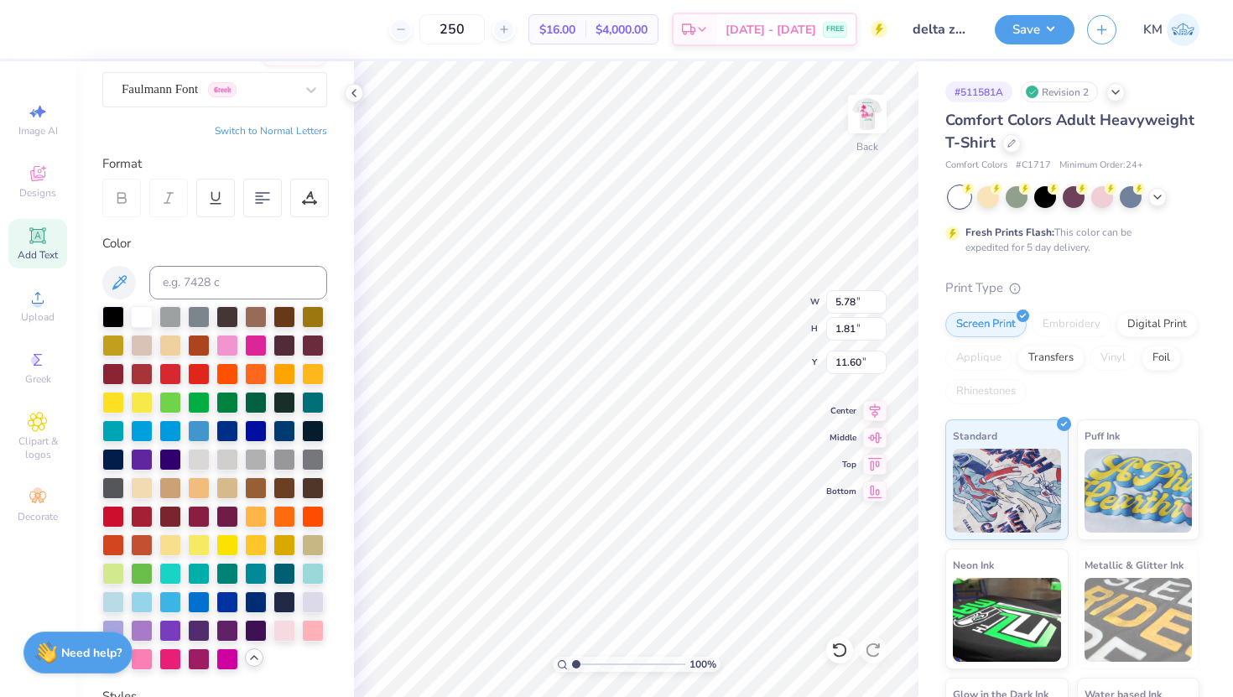
scroll to position [251, 0]
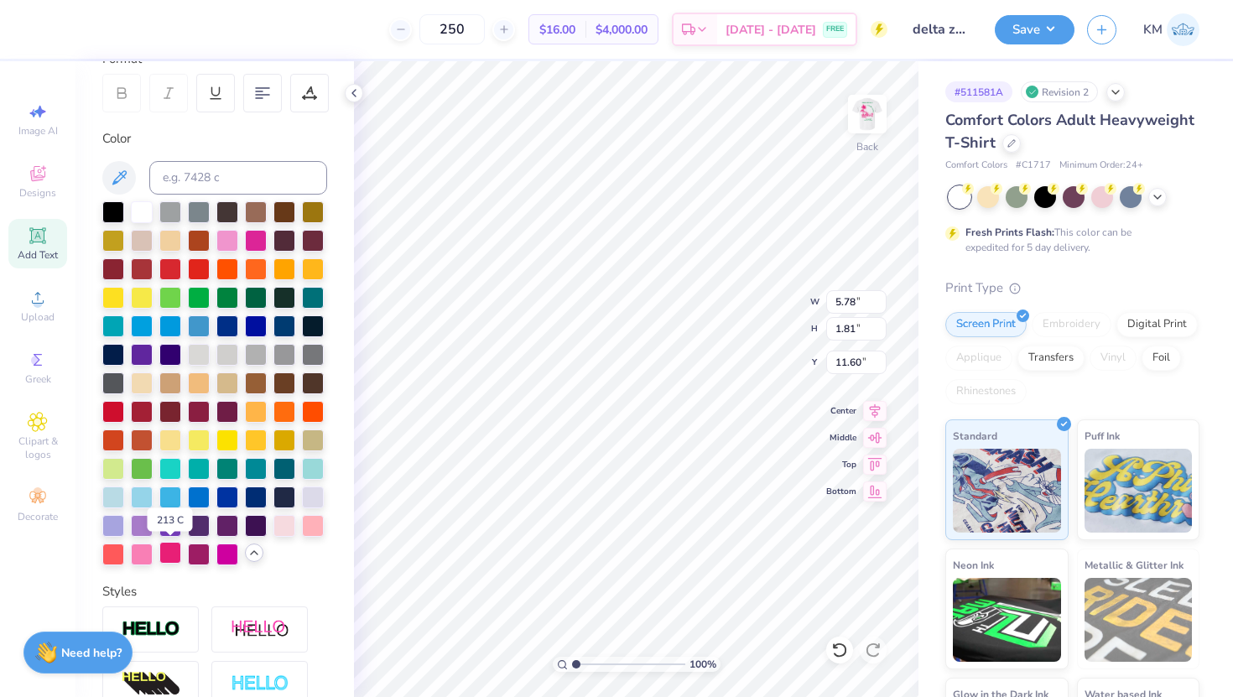
click at [167, 557] on div at bounding box center [170, 553] width 22 height 22
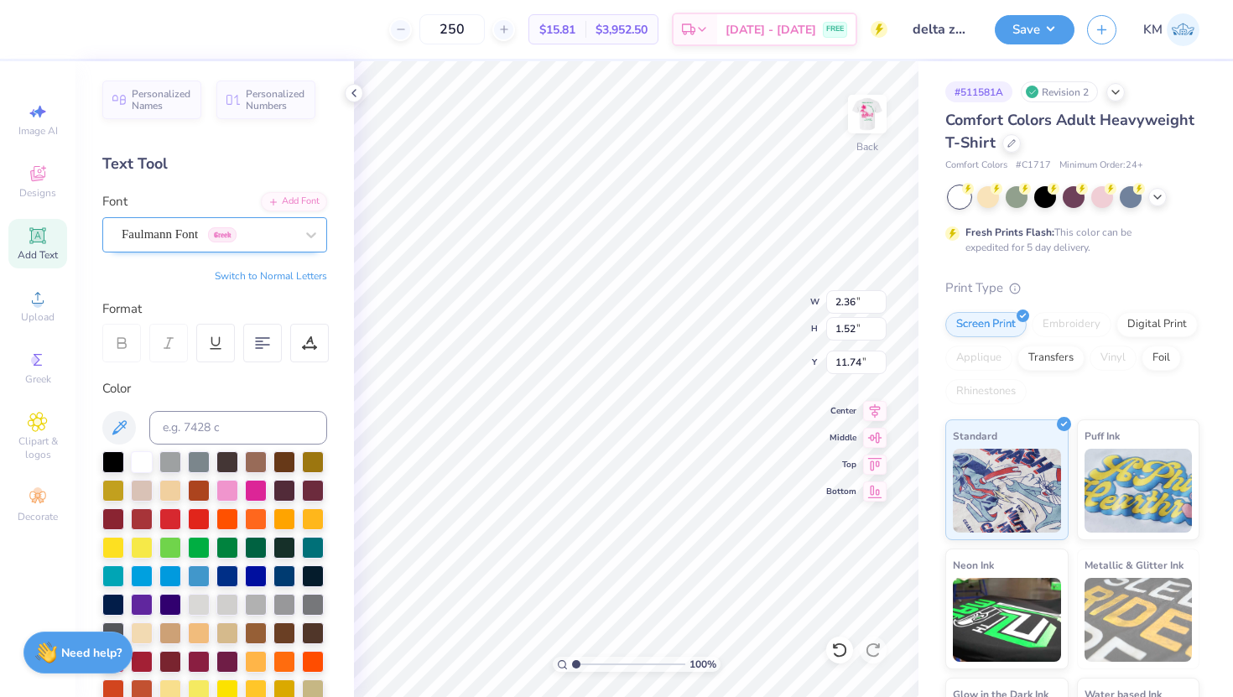
scroll to position [0, 0]
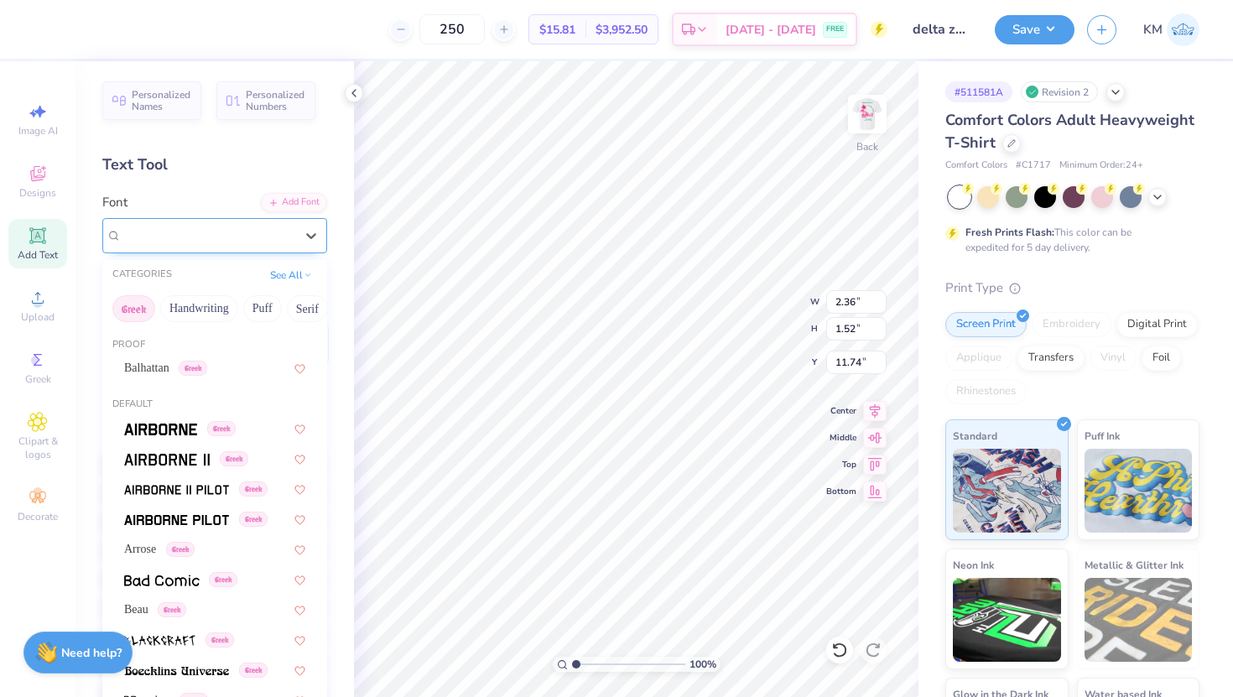
click at [242, 235] on div "Faulmann Font Greek" at bounding box center [208, 235] width 176 height 26
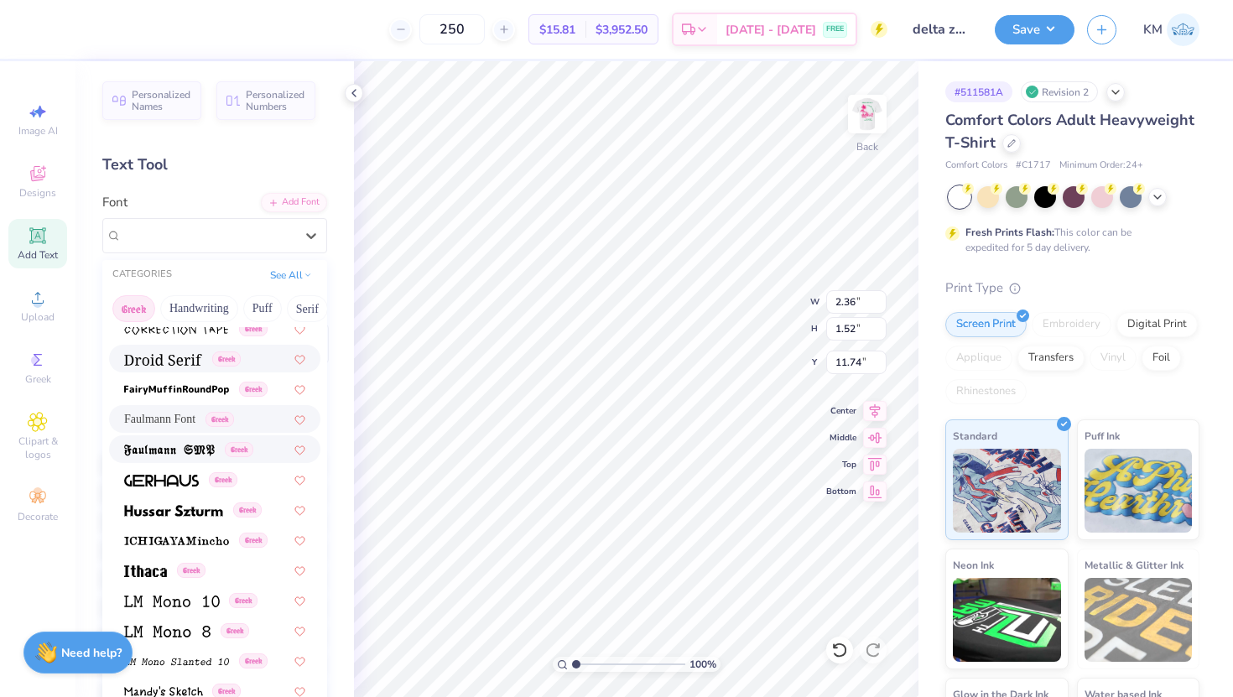
scroll to position [529, 0]
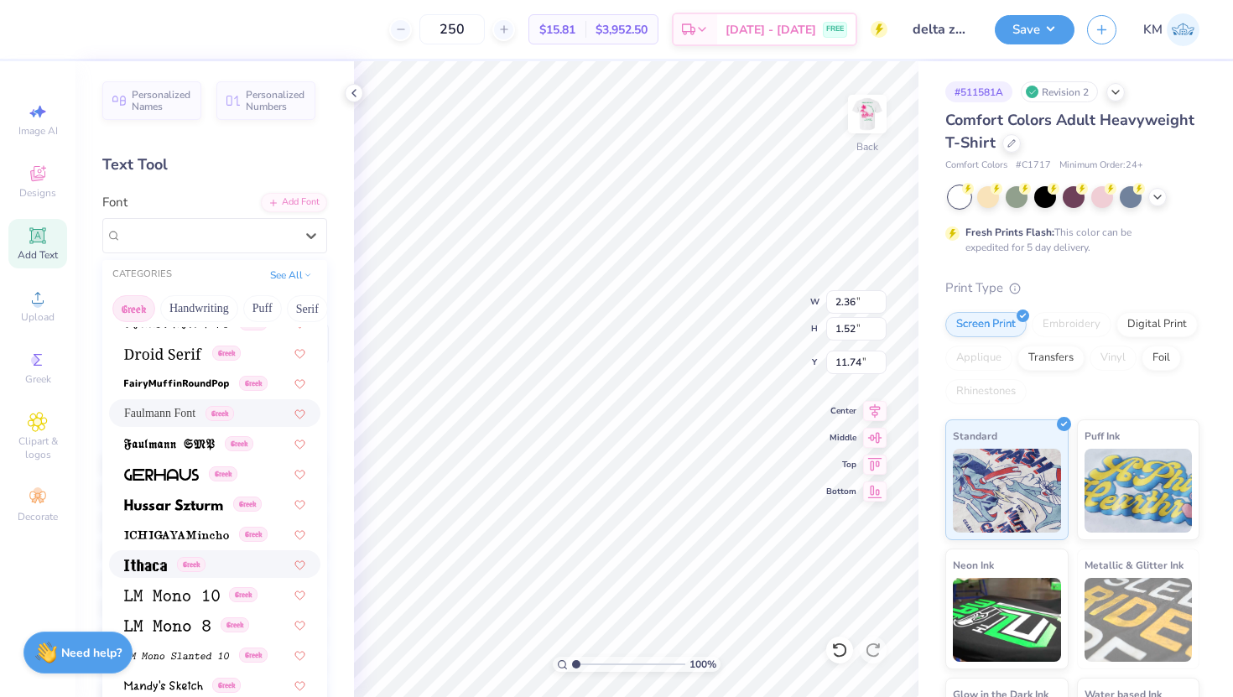
click at [211, 570] on div "Greek" at bounding box center [214, 564] width 181 height 18
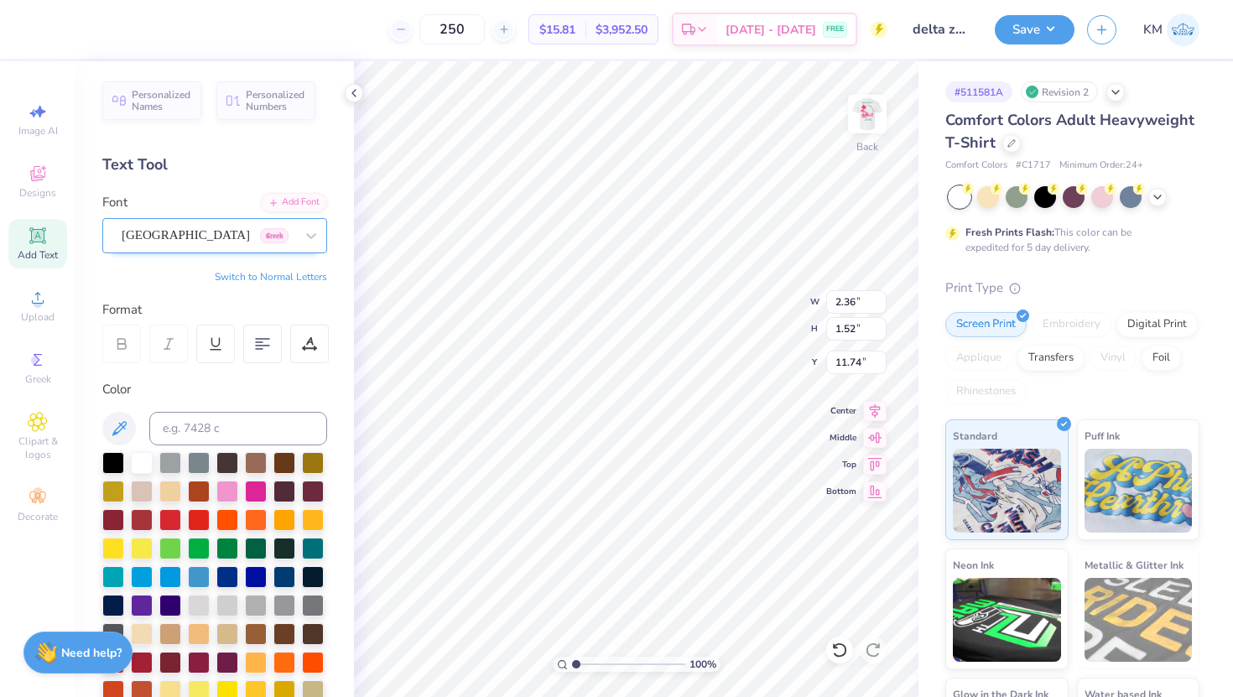
type input "1.59"
type input "1.30"
type input "11.85"
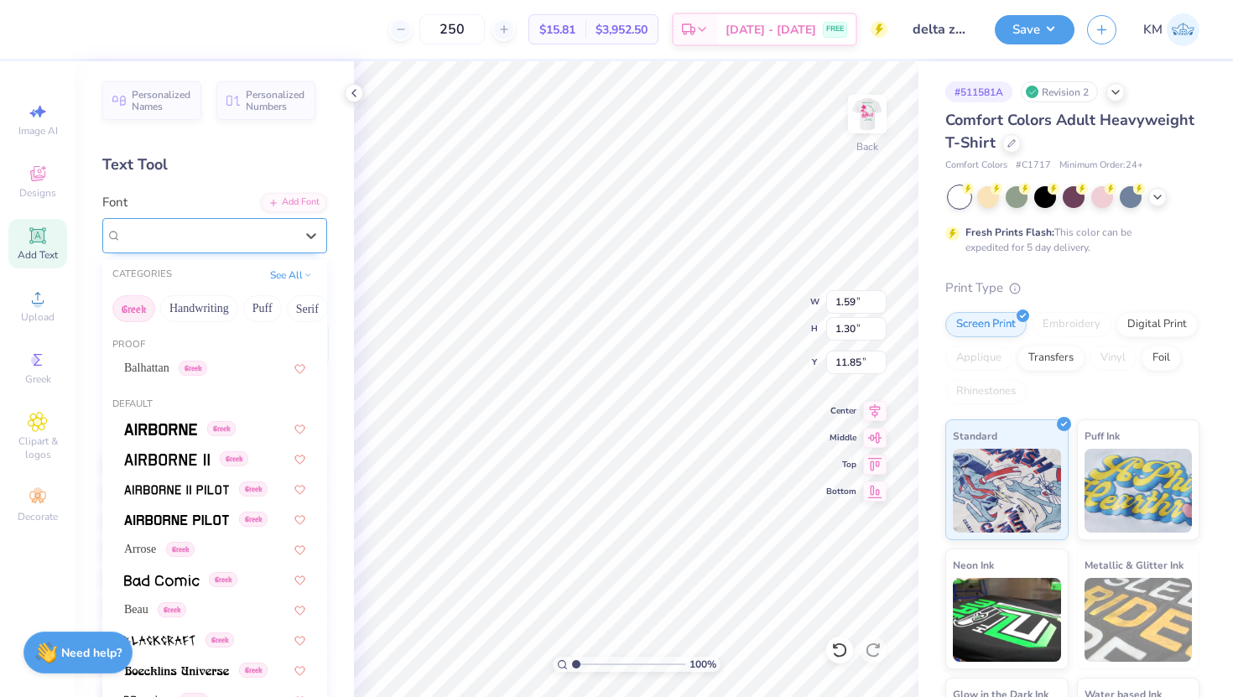
click at [206, 243] on div "Ithaca Greek" at bounding box center [208, 235] width 176 height 26
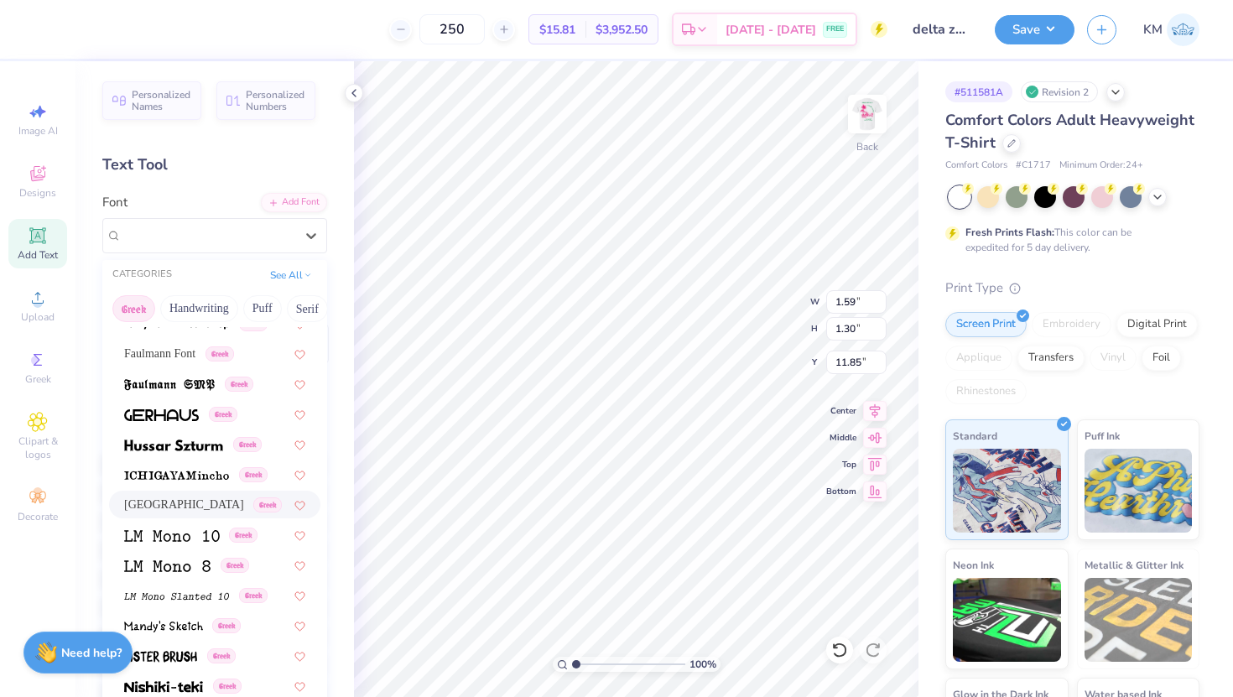
scroll to position [769, 0]
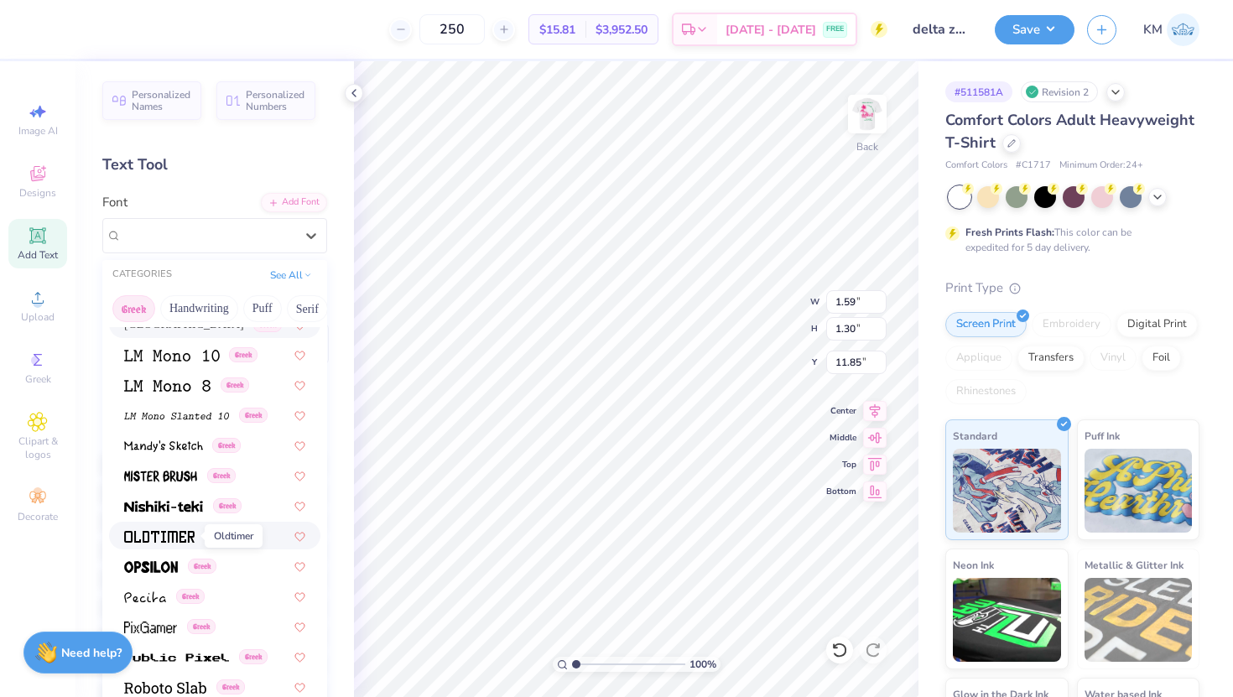
click at [172, 533] on img at bounding box center [159, 537] width 70 height 12
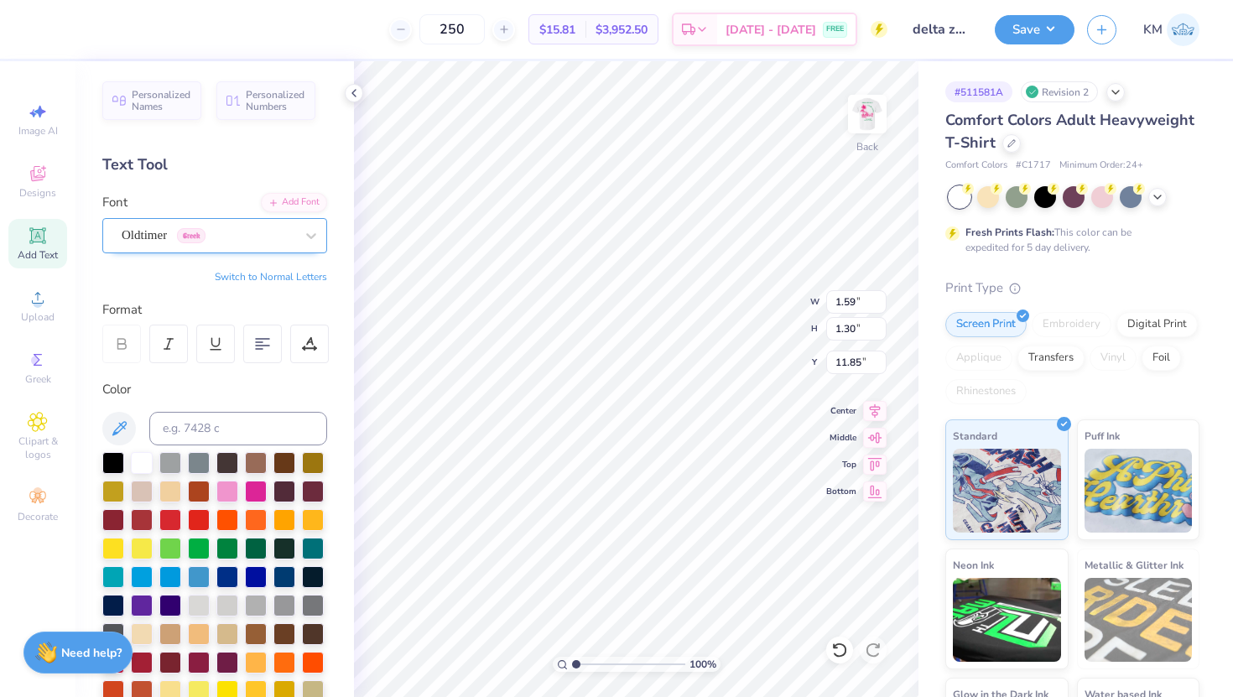
type input "2.60"
type input "2.02"
type input "11.49"
type input "5.55"
type input "0.39"
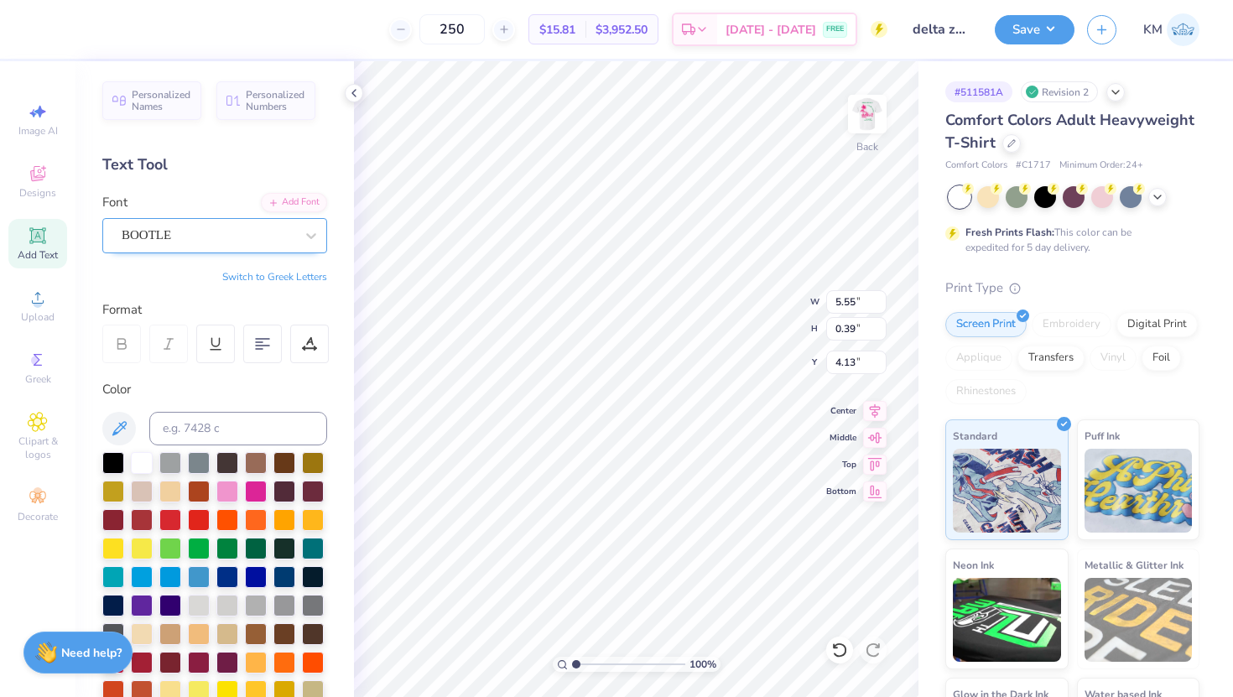
type input "4.14"
type textarea "a"
type textarea "Diamond Leauge"
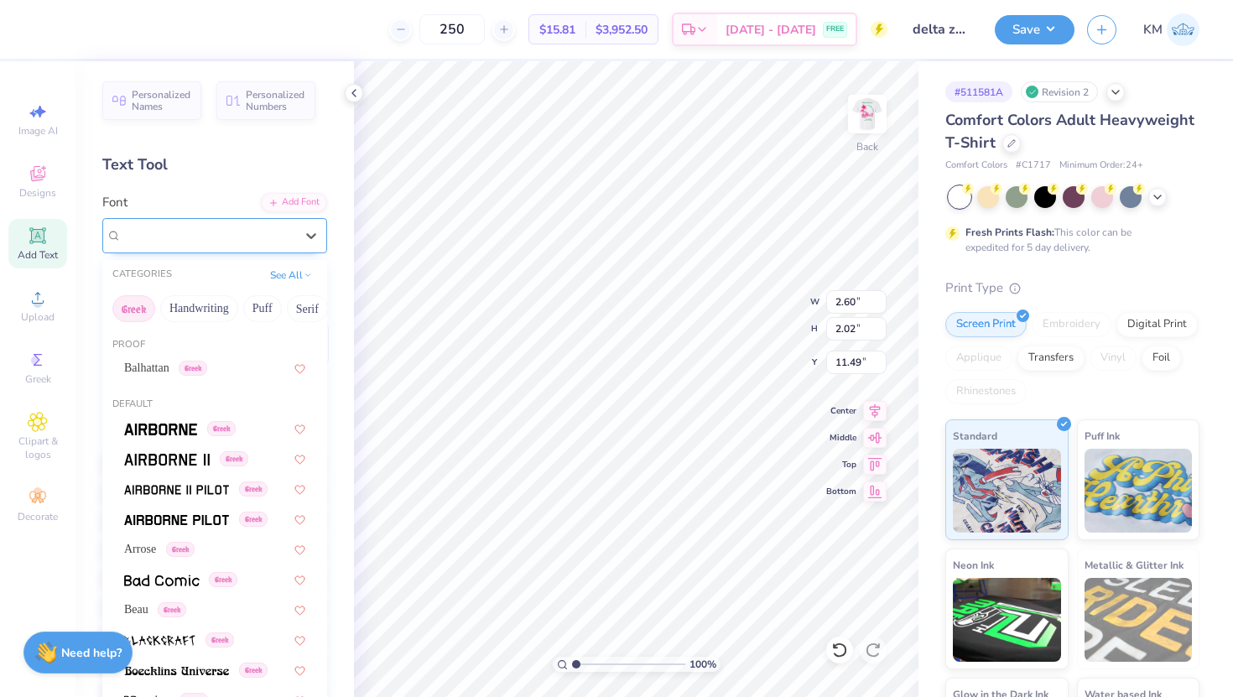
click at [249, 243] on div "Oldtimer Greek" at bounding box center [208, 235] width 176 height 26
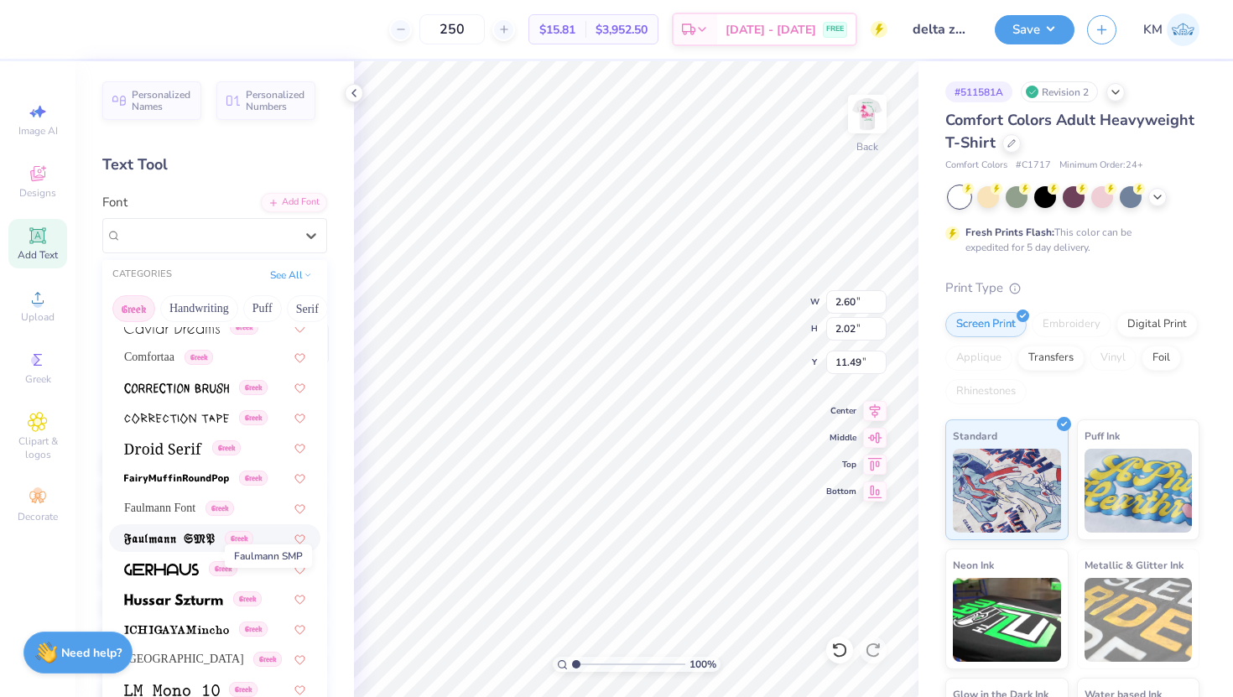
scroll to position [438, 0]
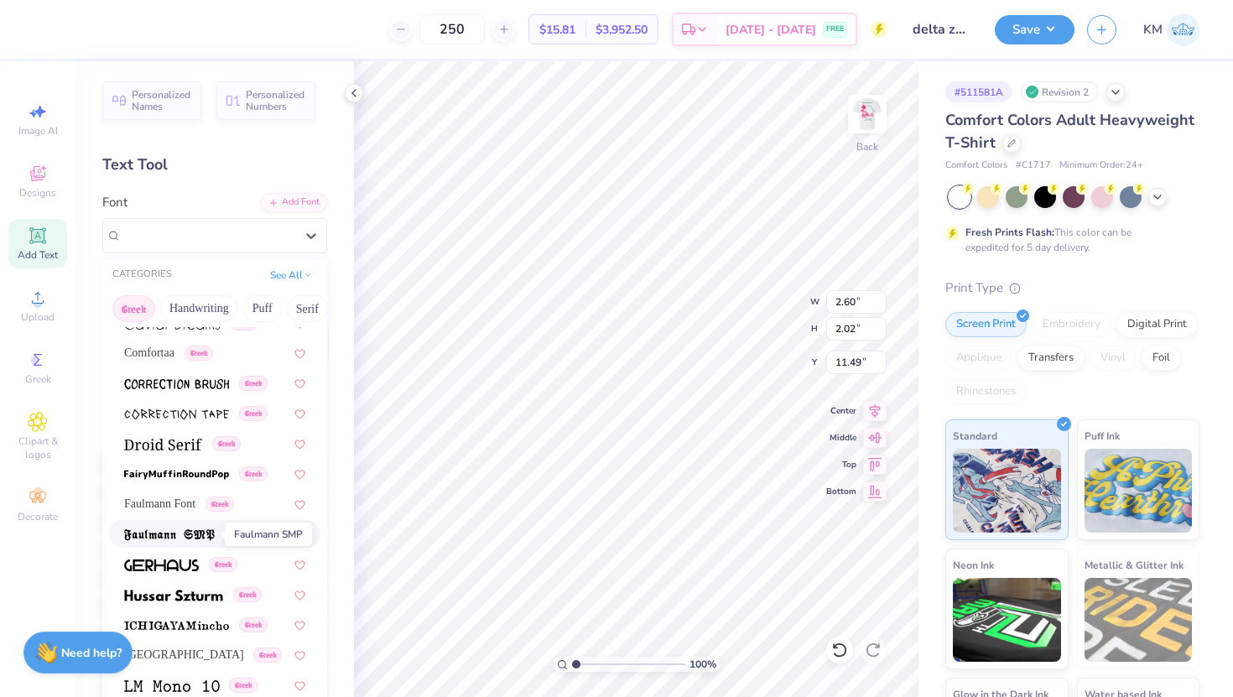
click at [181, 528] on span at bounding box center [169, 534] width 91 height 18
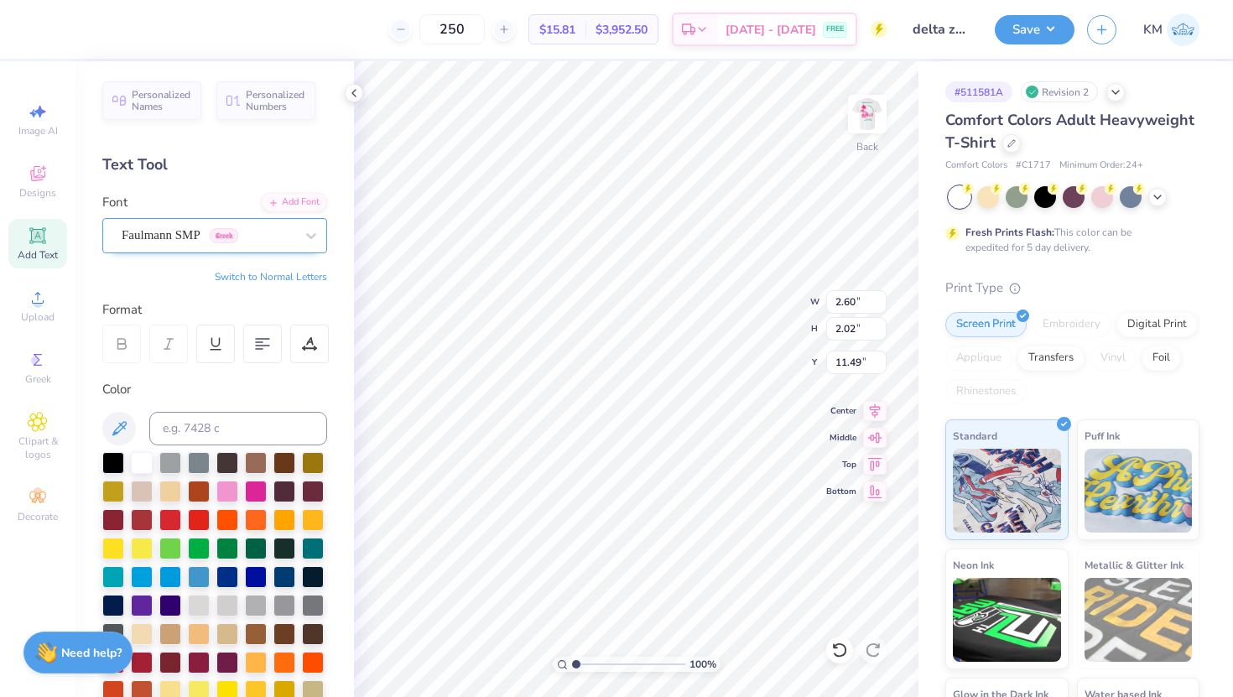
type input "2.90"
type input "1.46"
type input "11.77"
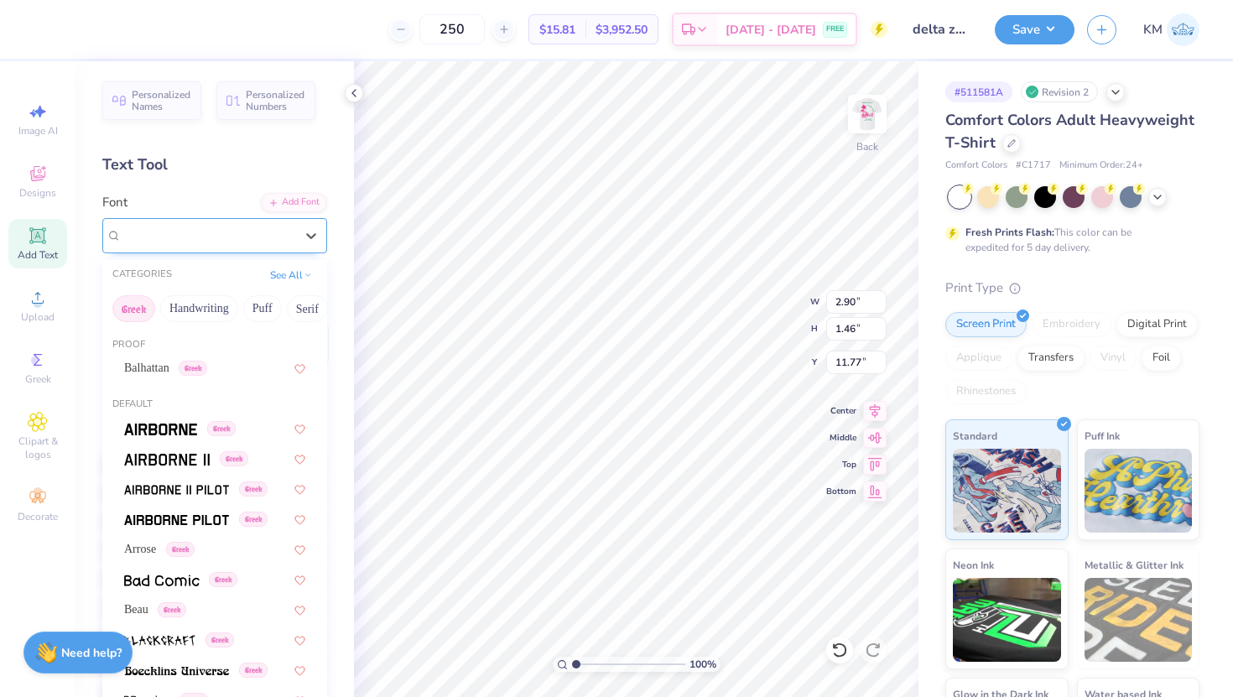
click at [186, 237] on div "Faulmann SMP Greek" at bounding box center [208, 235] width 176 height 26
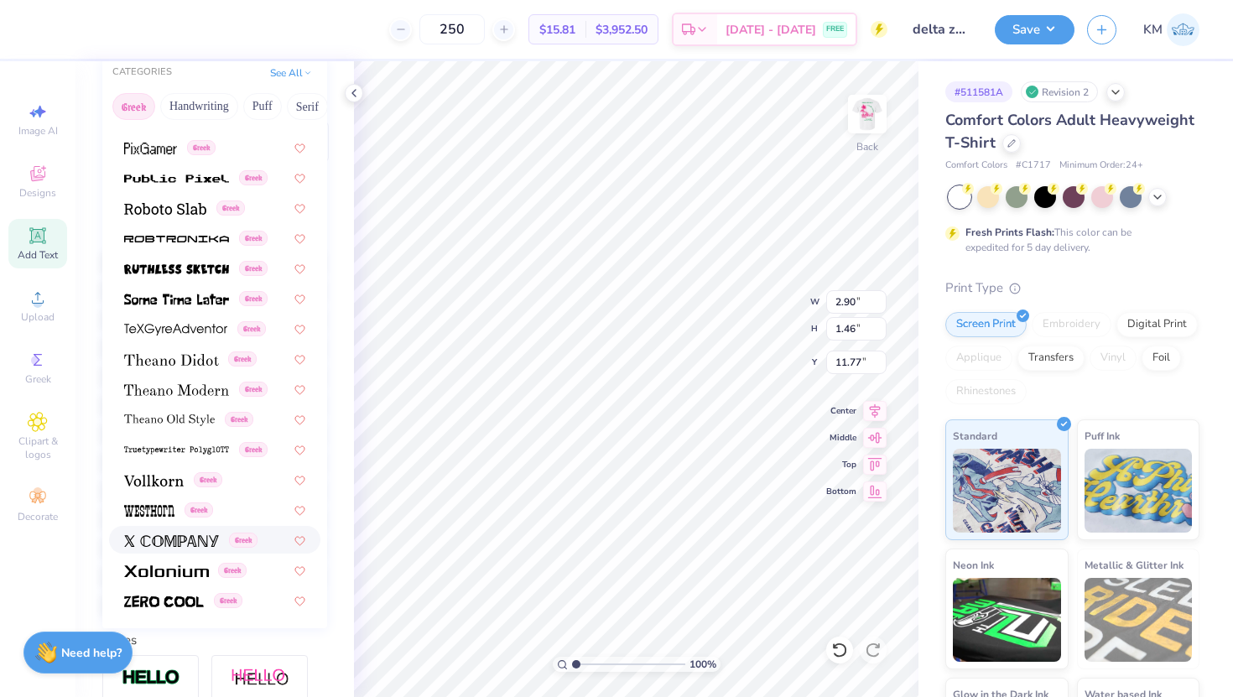
scroll to position [226, 0]
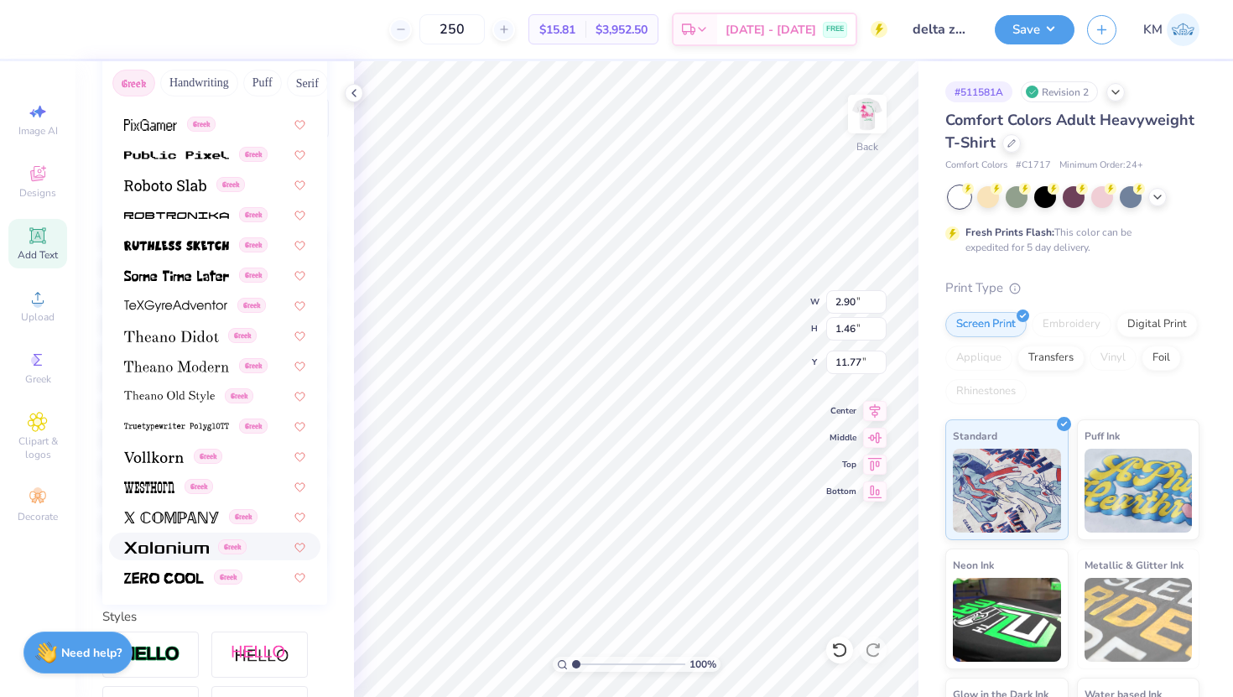
click at [167, 555] on div "Greek" at bounding box center [214, 547] width 211 height 28
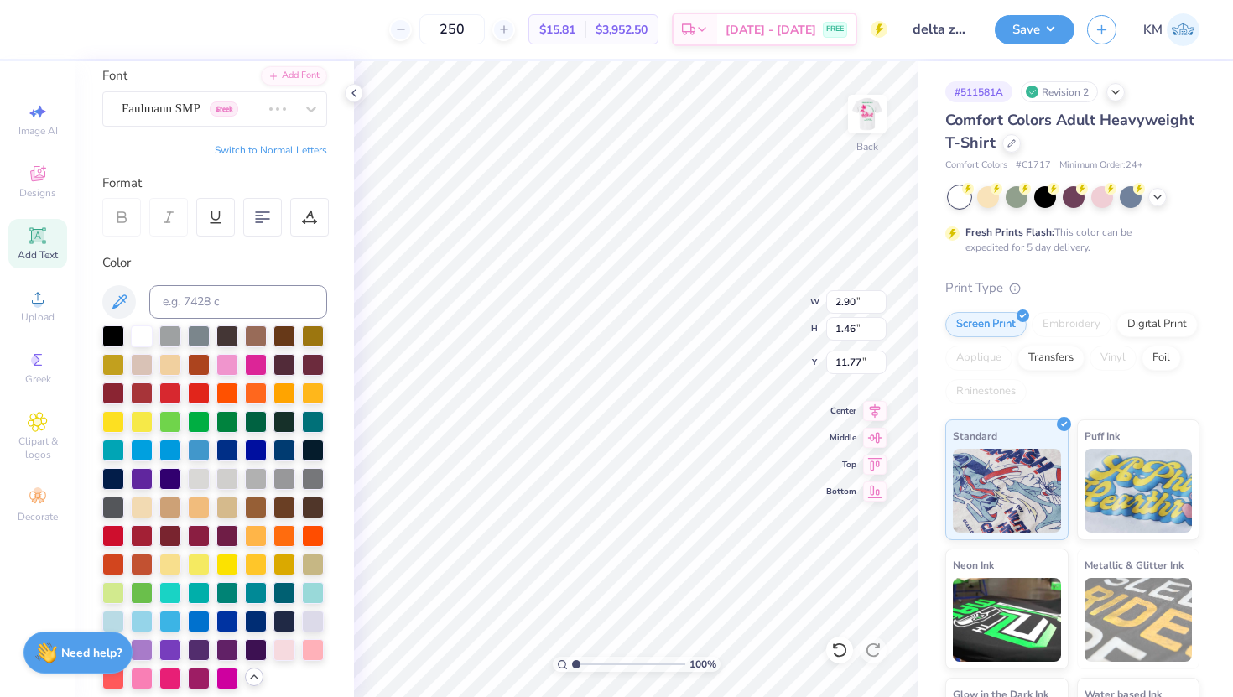
scroll to position [125, 0]
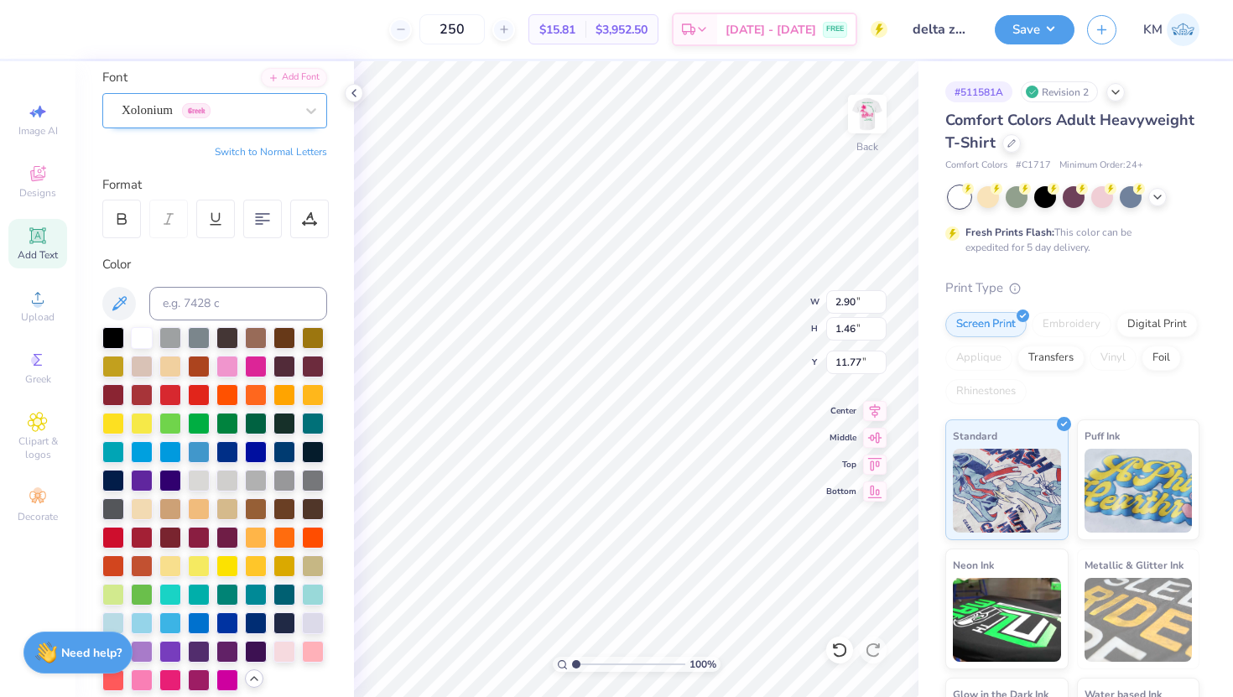
type input "3.41"
type input "1.53"
type input "6.63"
type input "2.23"
type input "1.00"
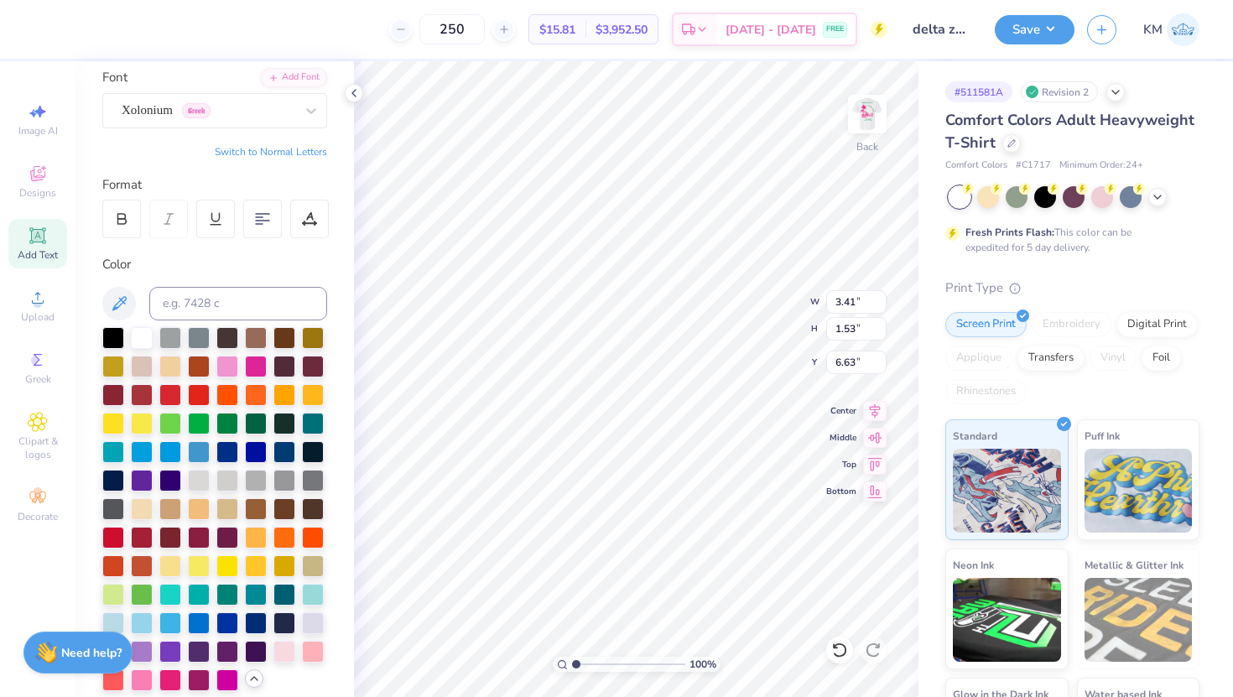
type input "7.16"
drag, startPoint x: 578, startPoint y: 663, endPoint x: 625, endPoint y: 649, distance: 48.9
click at [625, 657] on input "range" at bounding box center [628, 664] width 113 height 15
drag, startPoint x: 624, startPoint y: 667, endPoint x: 609, endPoint y: 666, distance: 15.1
type input "3.98"
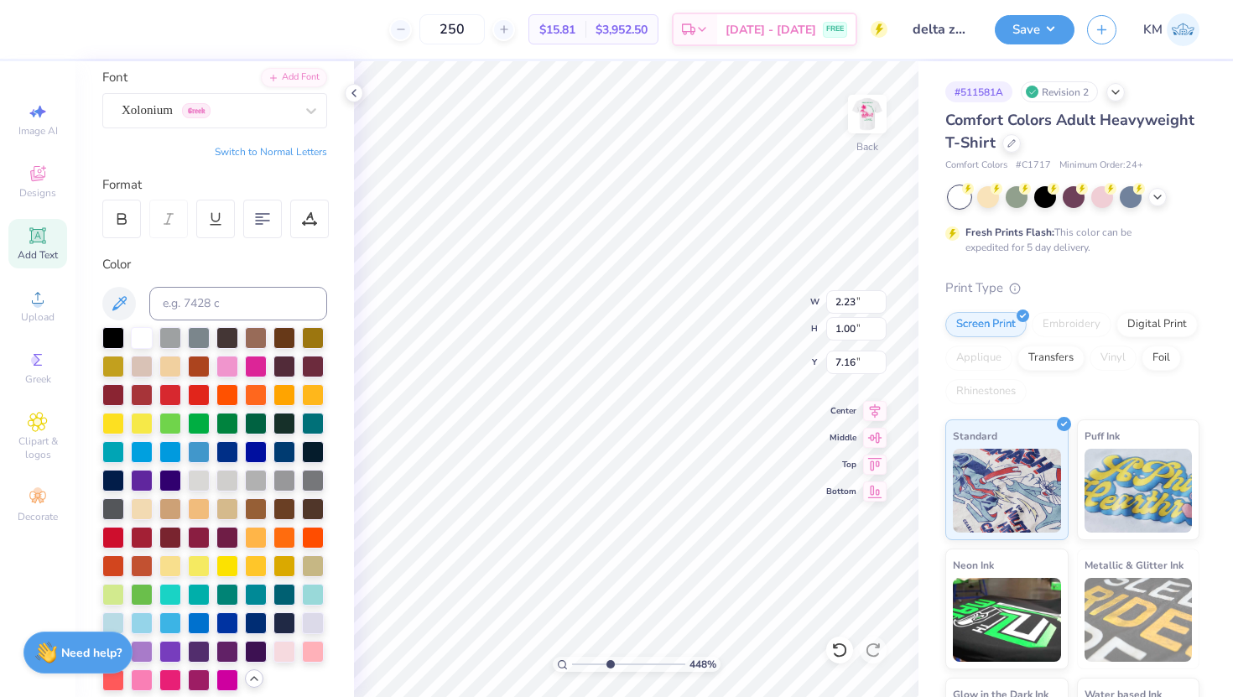
click at [609, 666] on input "range" at bounding box center [628, 664] width 113 height 15
type input "3.00"
type input "2.60"
type input "1.16"
type input "2.86"
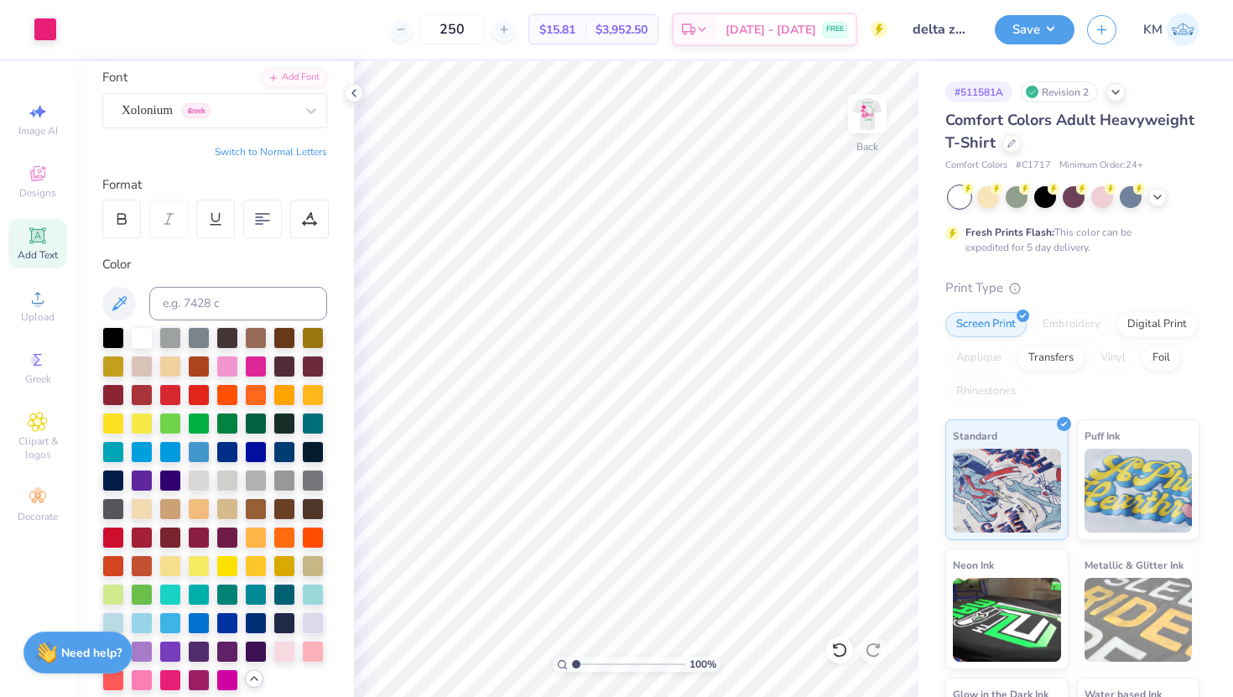
drag, startPoint x: 612, startPoint y: 667, endPoint x: 556, endPoint y: 661, distance: 55.7
type input "1"
click at [572, 661] on input "range" at bounding box center [628, 664] width 113 height 15
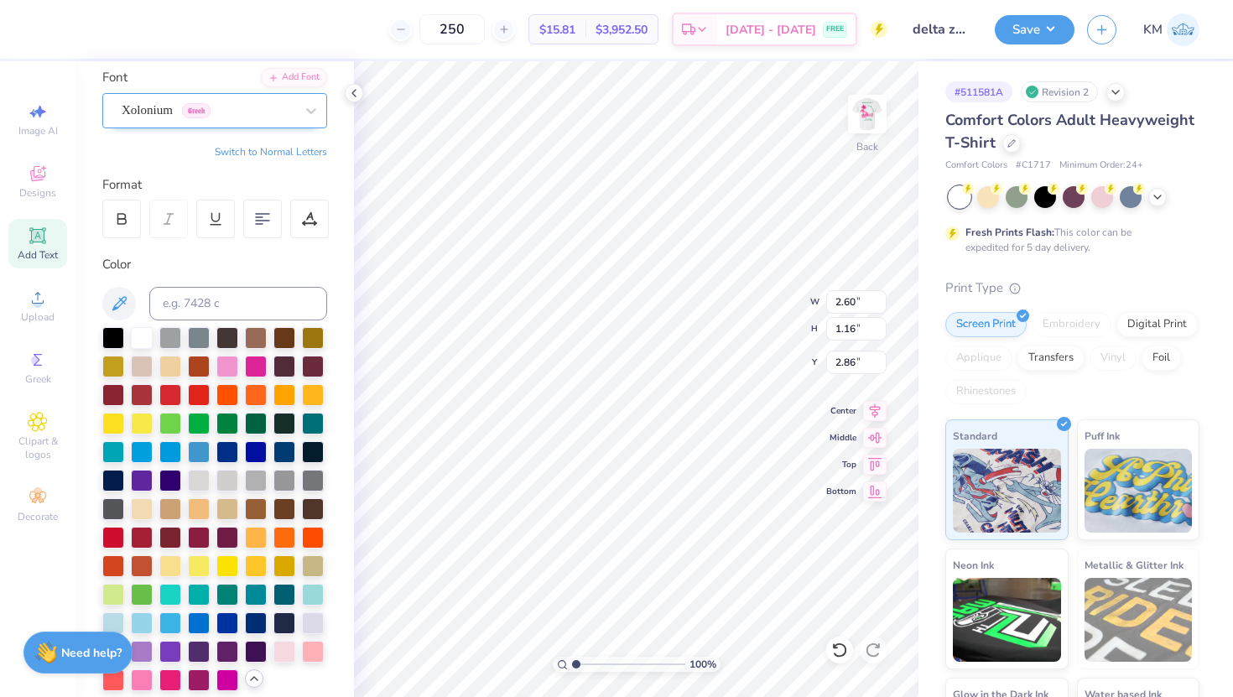
click at [293, 117] on div "Xolonium Greek" at bounding box center [208, 110] width 176 height 26
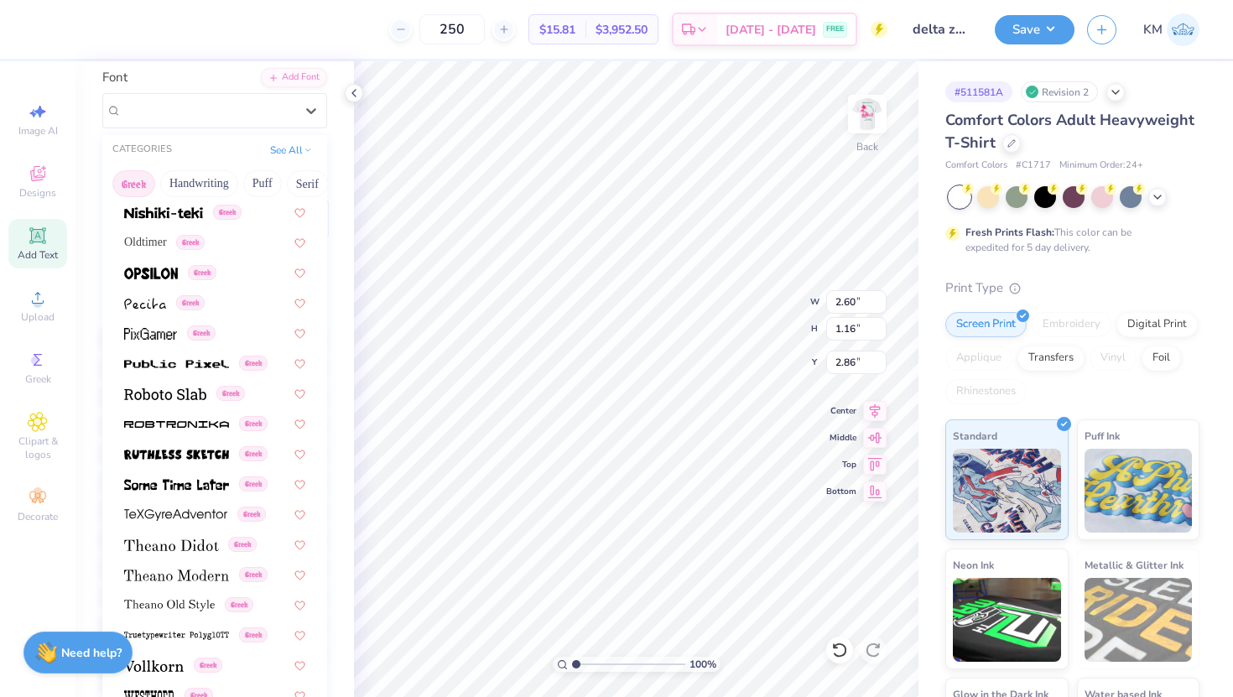
scroll to position [1046, 0]
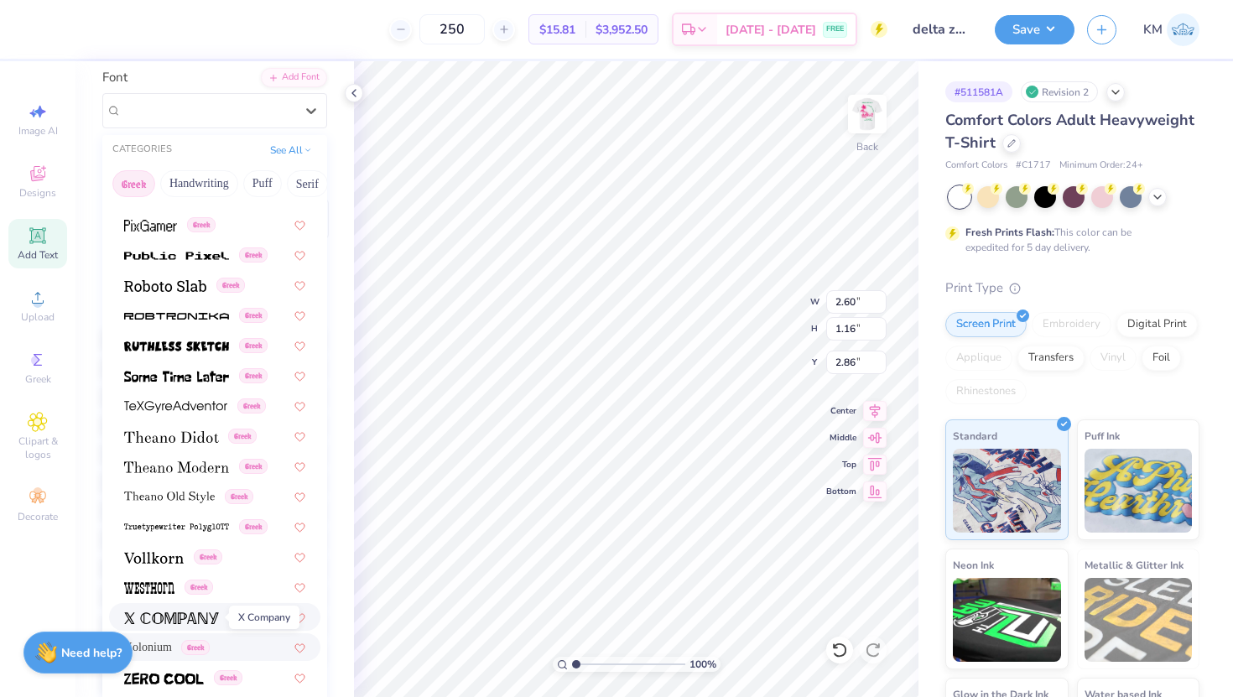
click at [189, 611] on span at bounding box center [171, 617] width 95 height 18
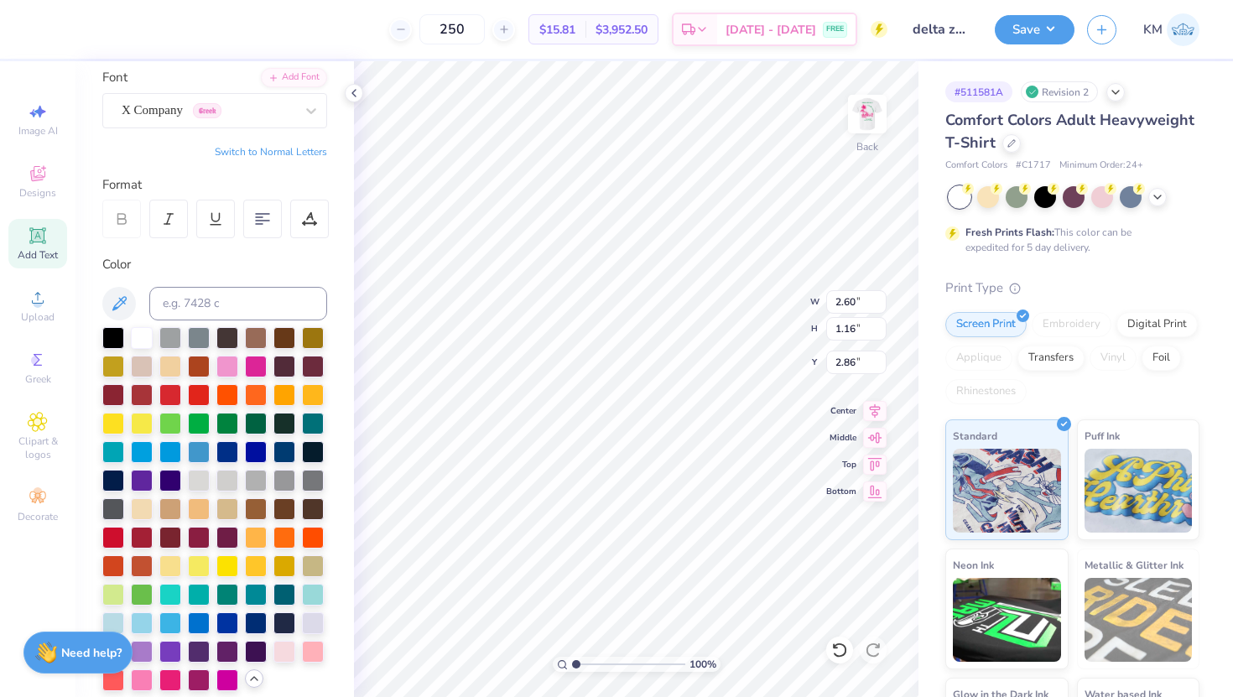
type input "2.20"
type input "1.20"
type input "2.84"
click at [852, 140] on img at bounding box center [867, 114] width 67 height 67
type input "1.69"
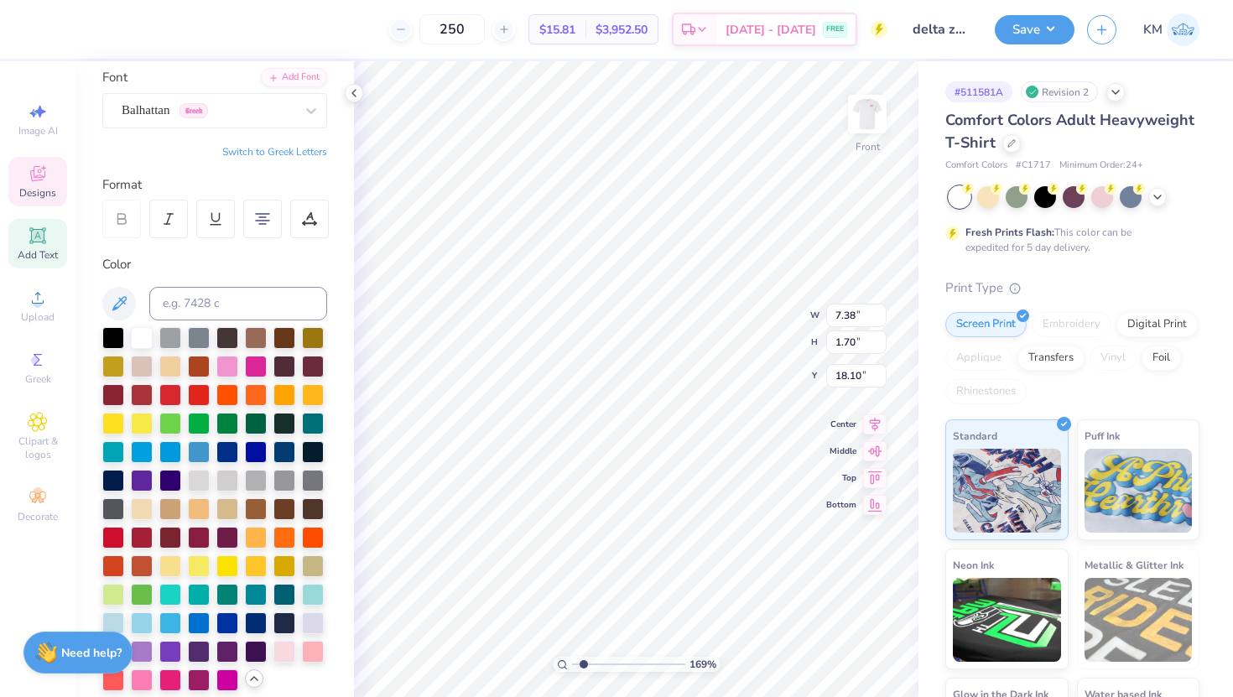
click at [583, 663] on input "range" at bounding box center [628, 664] width 113 height 15
type input "16.66"
type input "16.50"
drag, startPoint x: 592, startPoint y: 665, endPoint x: 579, endPoint y: 664, distance: 12.6
type input "1.41"
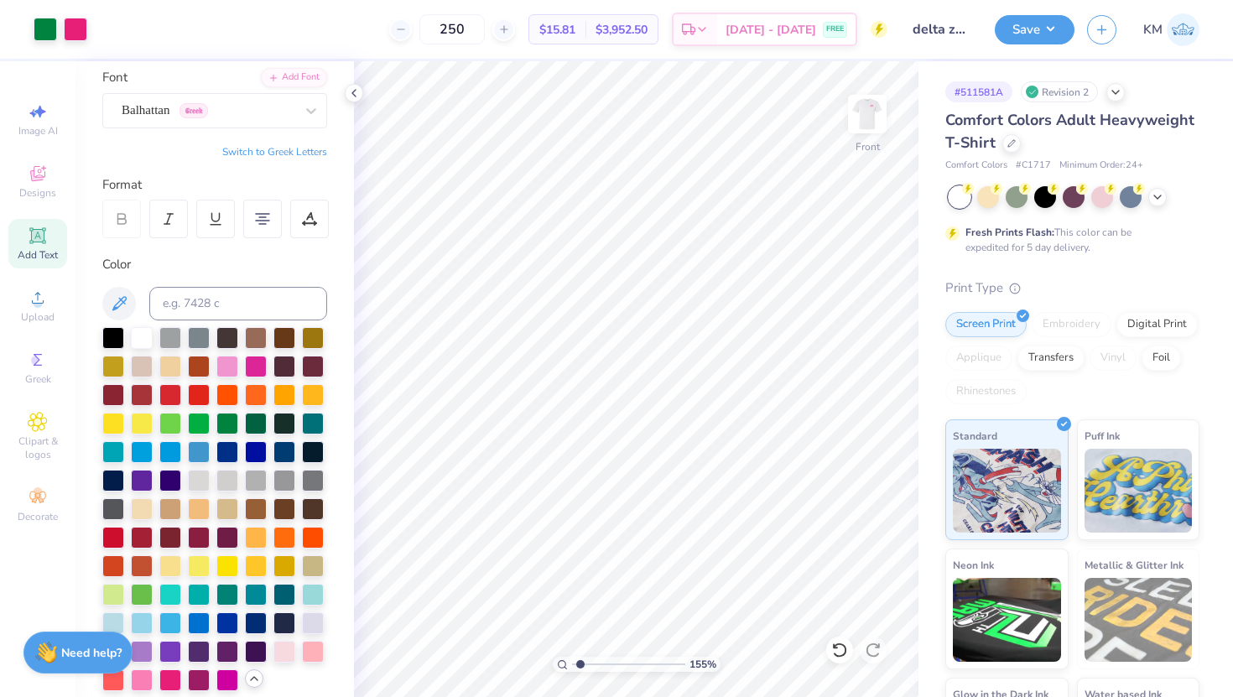
click at [580, 664] on input "range" at bounding box center [628, 664] width 113 height 15
type input "17.51"
click at [269, 228] on div at bounding box center [262, 219] width 39 height 39
type input "7.52"
type input "17.51"
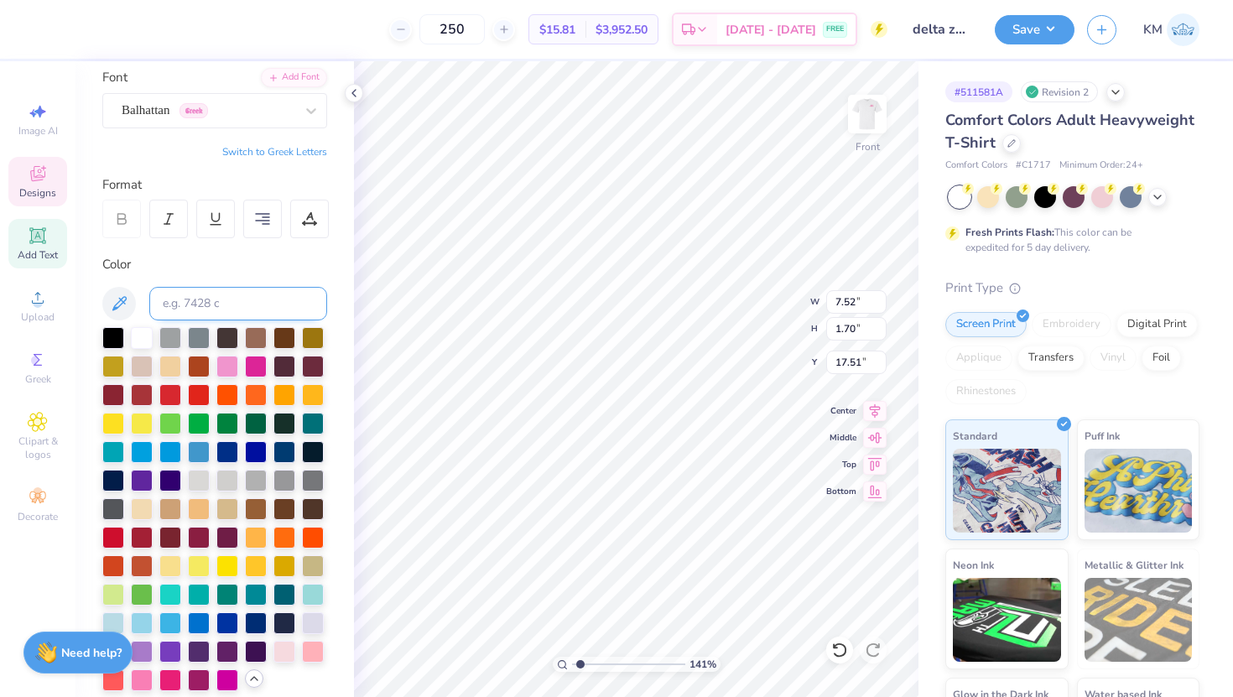
scroll to position [0, 11]
type textarea "[PERSON_NAME] Hearing Foundation Painted turtle Camp american society for deaf …"
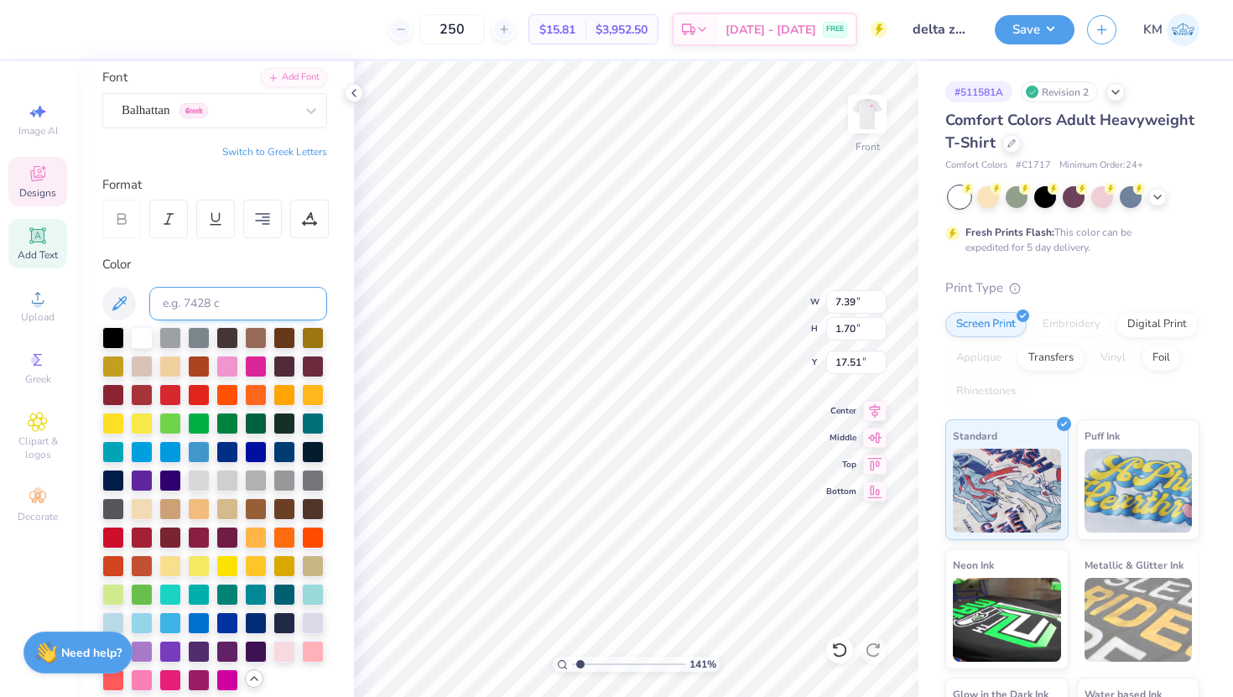
type textarea "[PERSON_NAME] Hearing Foundation Painted turtle Camp american society for deaf …"
type input "16.67"
click at [582, 666] on input "range" at bounding box center [628, 664] width 113 height 15
drag, startPoint x: 582, startPoint y: 664, endPoint x: 545, endPoint y: 664, distance: 37.8
type input "1"
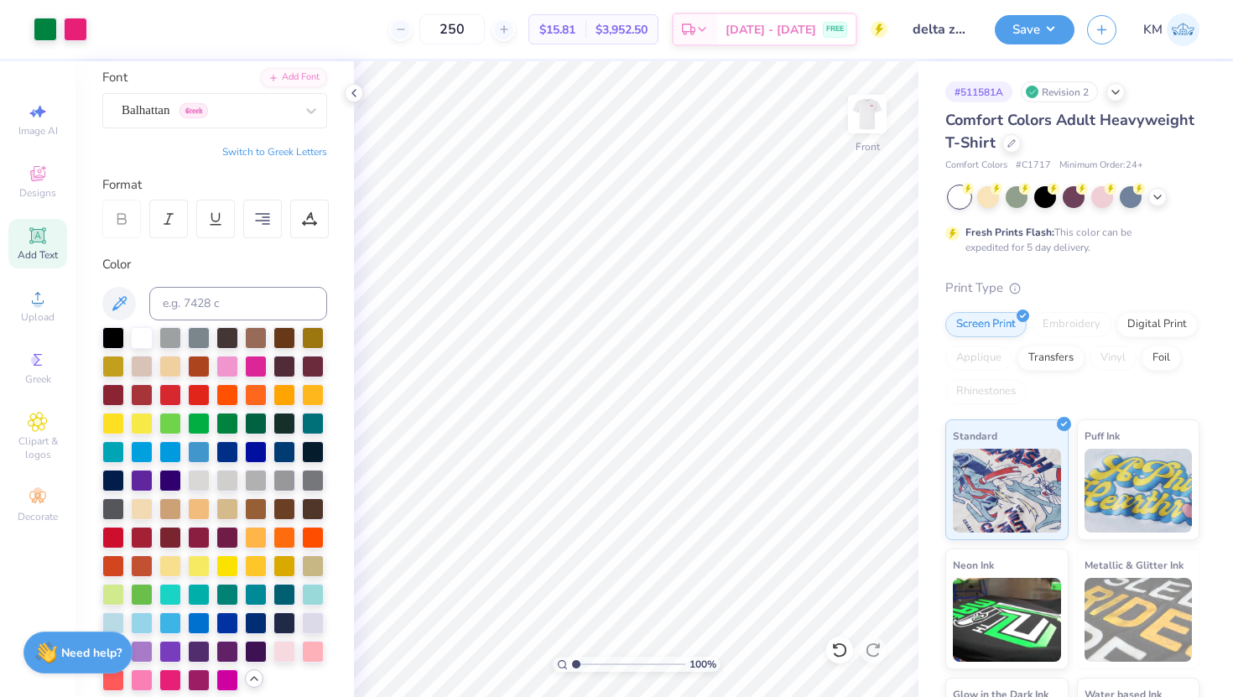
click at [572, 664] on input "range" at bounding box center [628, 664] width 113 height 15
click at [857, 114] on img at bounding box center [867, 114] width 67 height 67
click at [857, 114] on img at bounding box center [868, 114] width 34 height 34
click at [1038, 26] on button "Save" at bounding box center [1035, 27] width 80 height 29
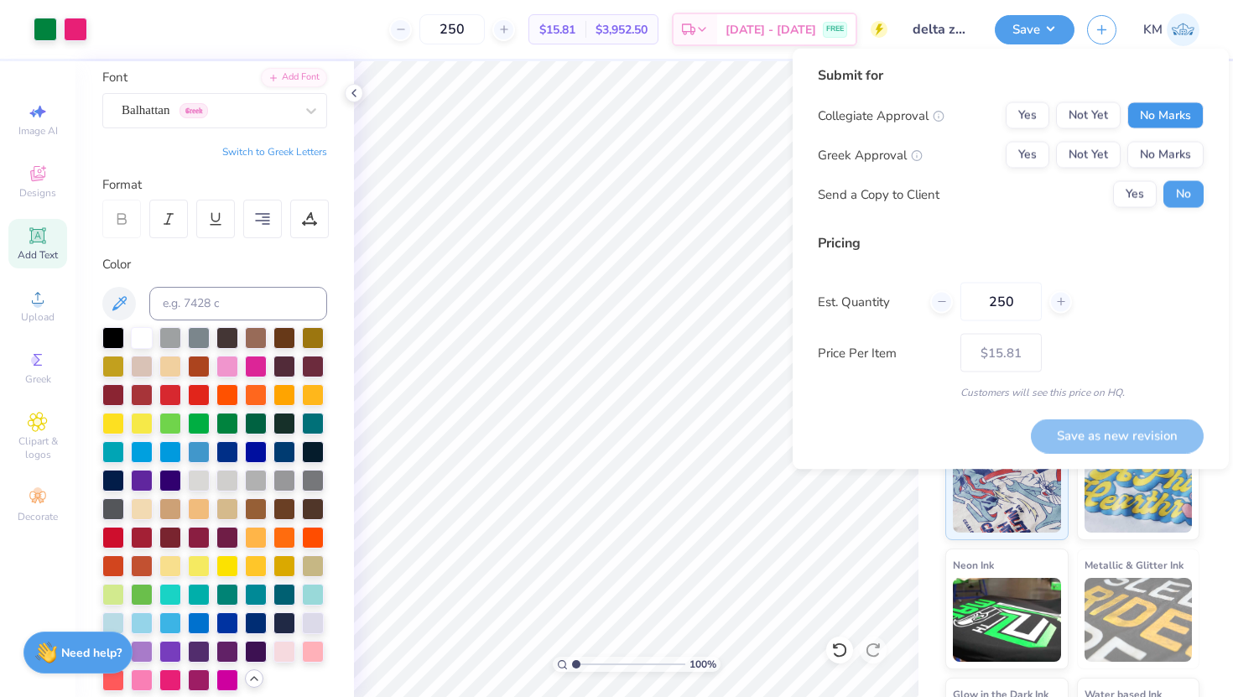
click at [1174, 108] on button "No Marks" at bounding box center [1166, 115] width 76 height 27
click at [1108, 155] on button "Not Yet" at bounding box center [1088, 155] width 65 height 27
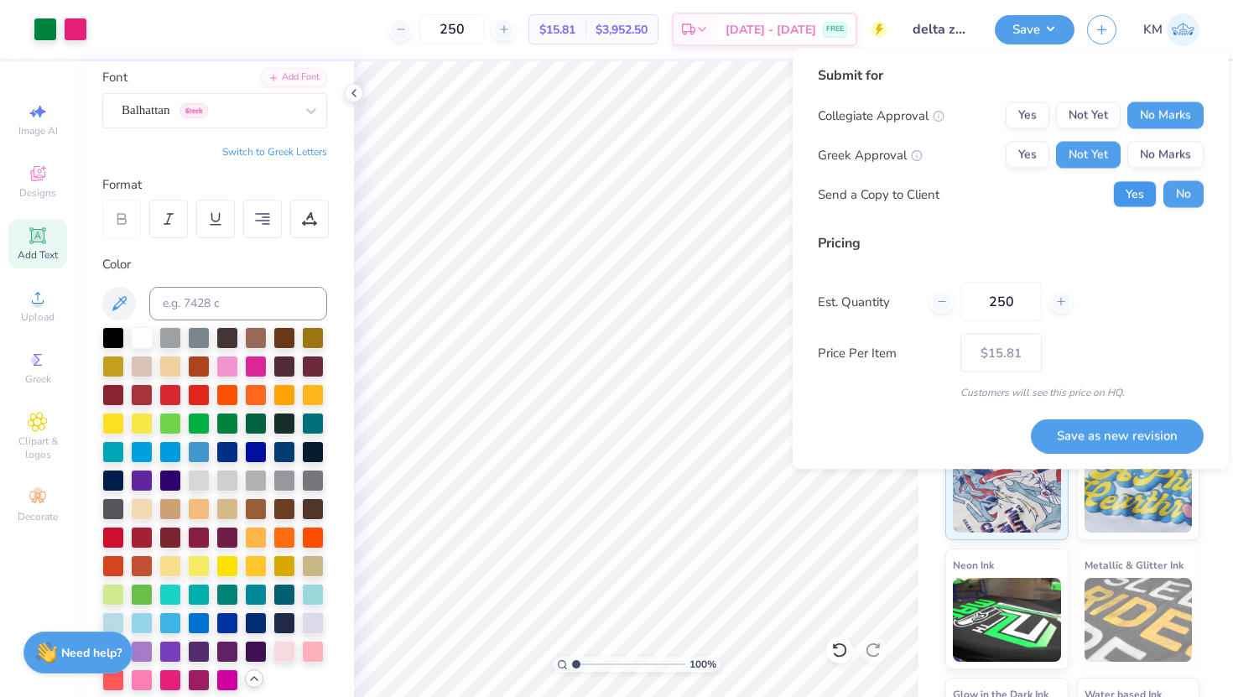
click at [1137, 196] on button "Yes" at bounding box center [1135, 194] width 44 height 27
click at [1079, 430] on button "Save as new revision" at bounding box center [1117, 436] width 173 height 34
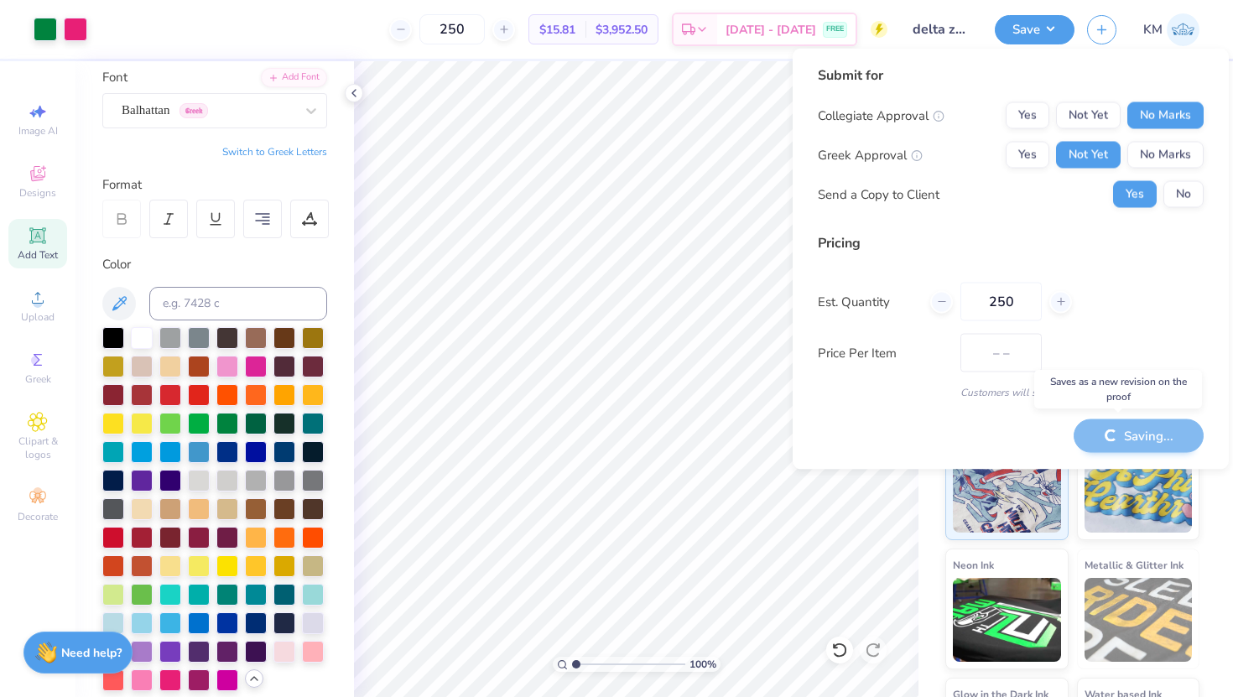
type input "$15.81"
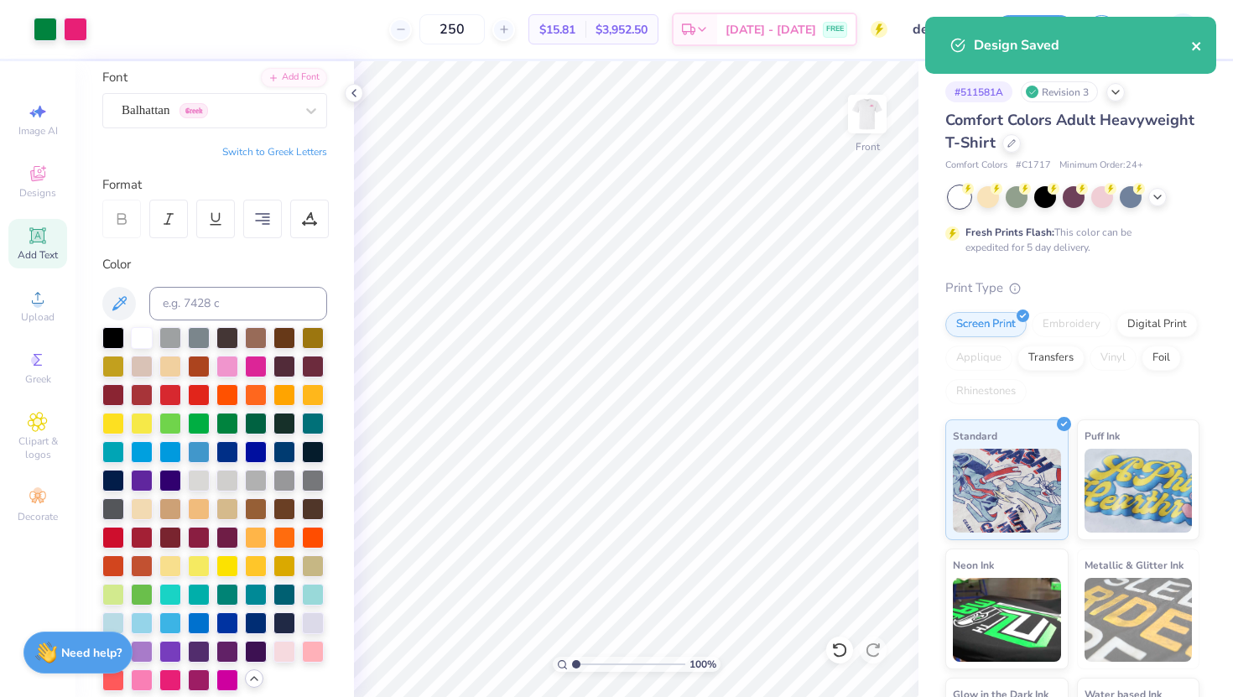
click at [1197, 50] on icon "close" at bounding box center [1198, 45] width 12 height 13
